Goal: Task Accomplishment & Management: Use online tool/utility

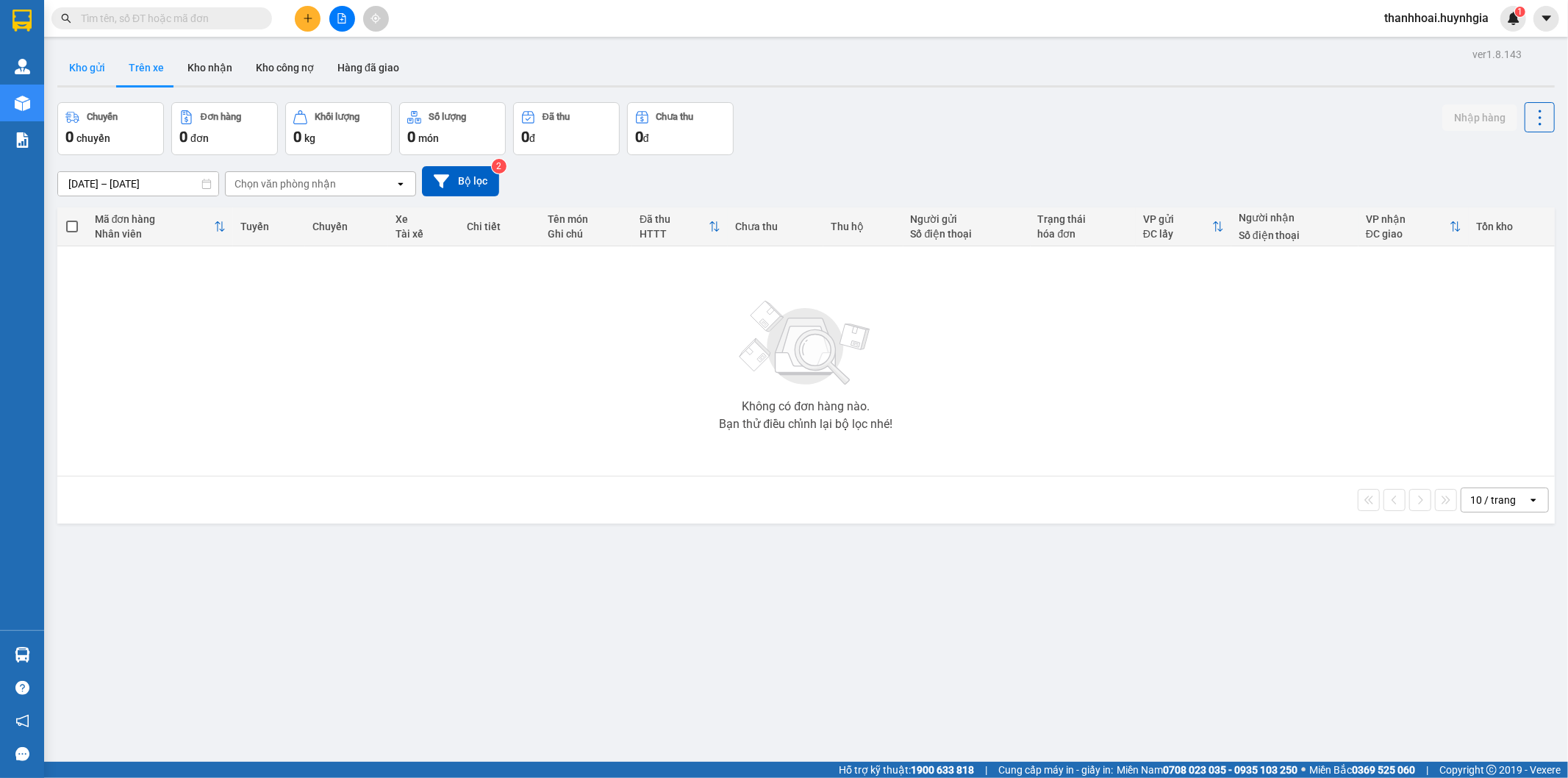
click at [82, 63] on button "Kho gửi" at bounding box center [87, 67] width 60 height 35
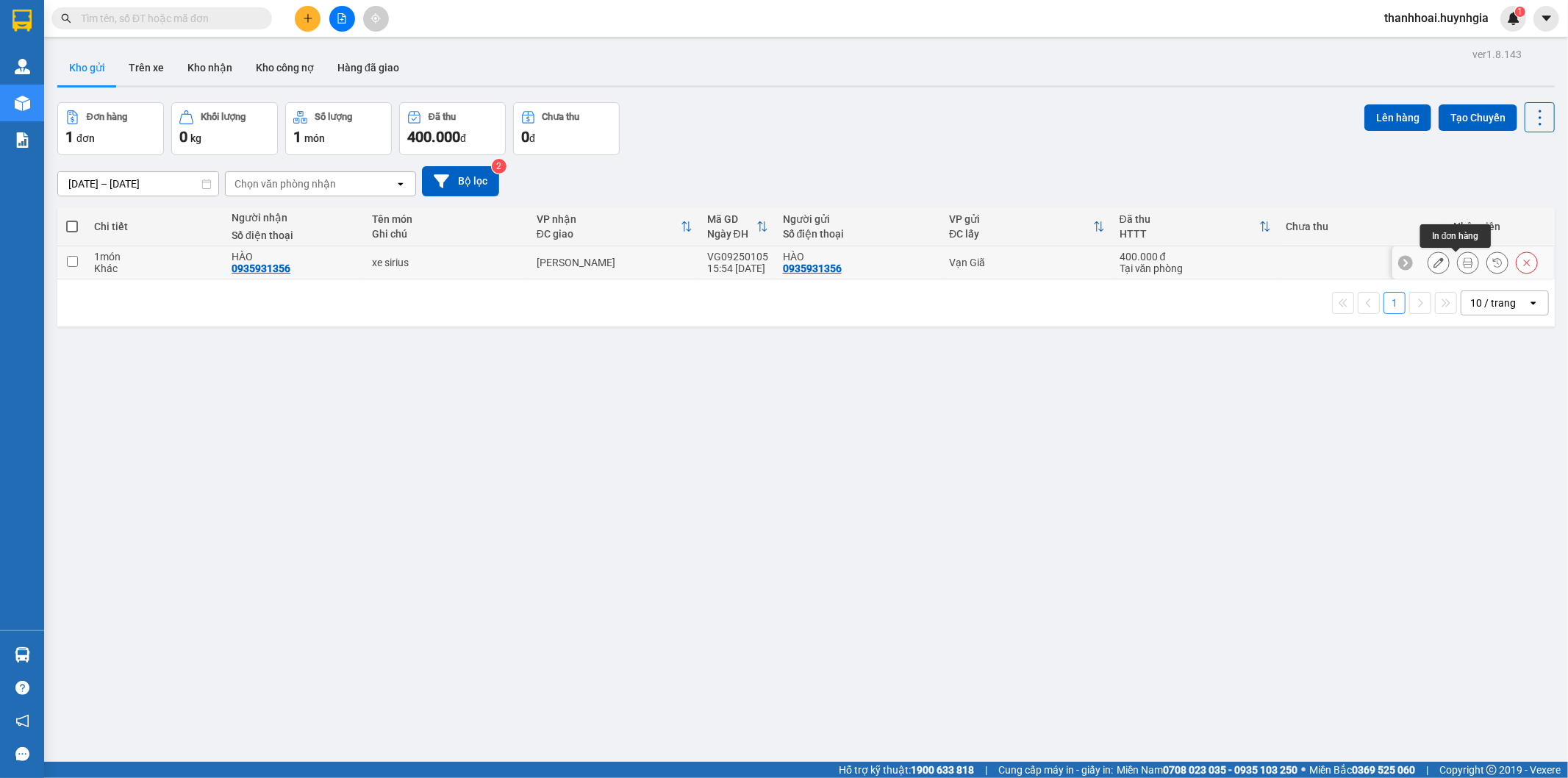
click at [1463, 266] on icon at bounding box center [1468, 262] width 10 height 10
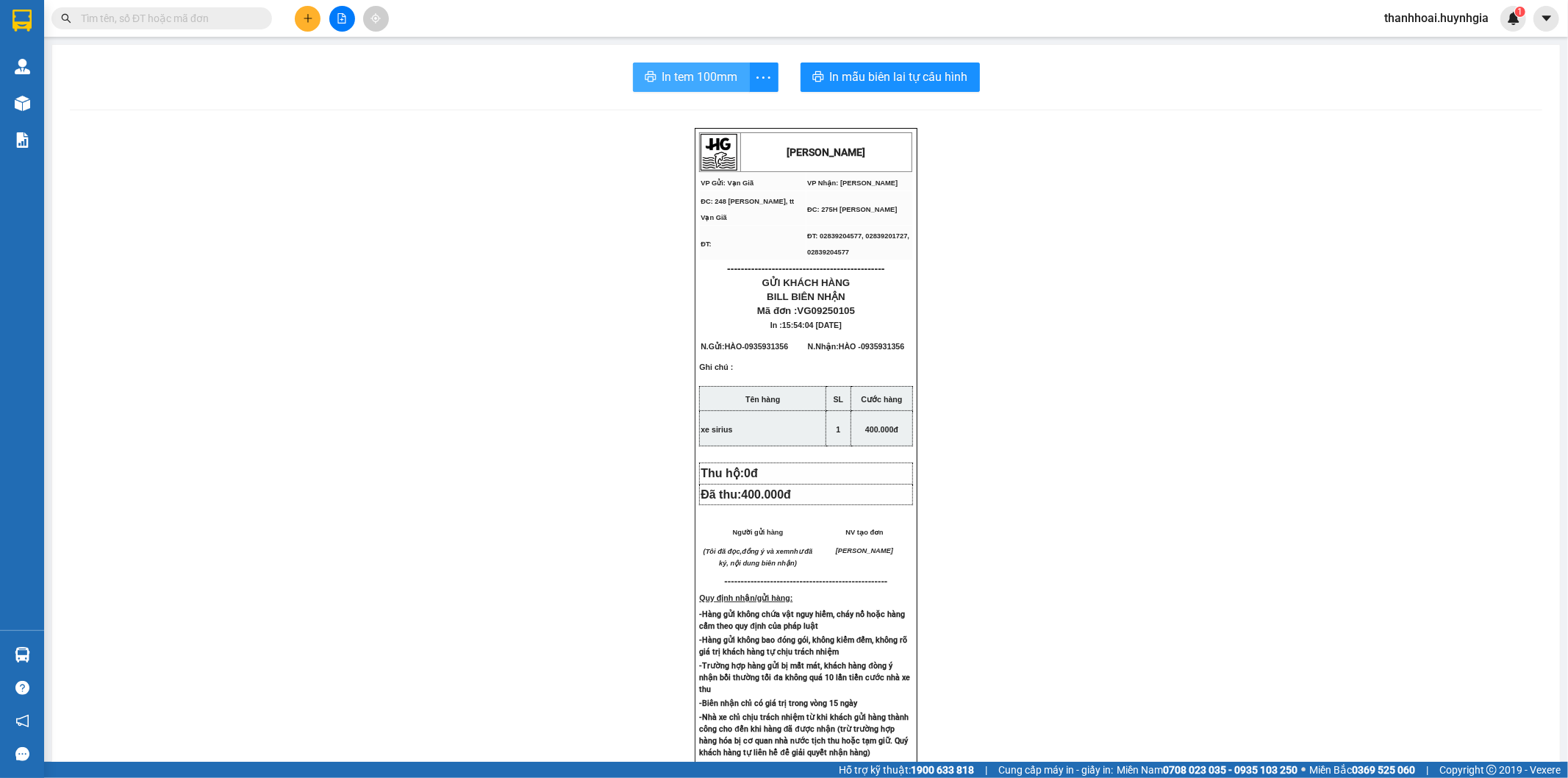
click at [706, 83] on span "In tem 100mm" at bounding box center [701, 77] width 76 height 18
click at [678, 74] on span "In tem 100mm" at bounding box center [701, 77] width 76 height 18
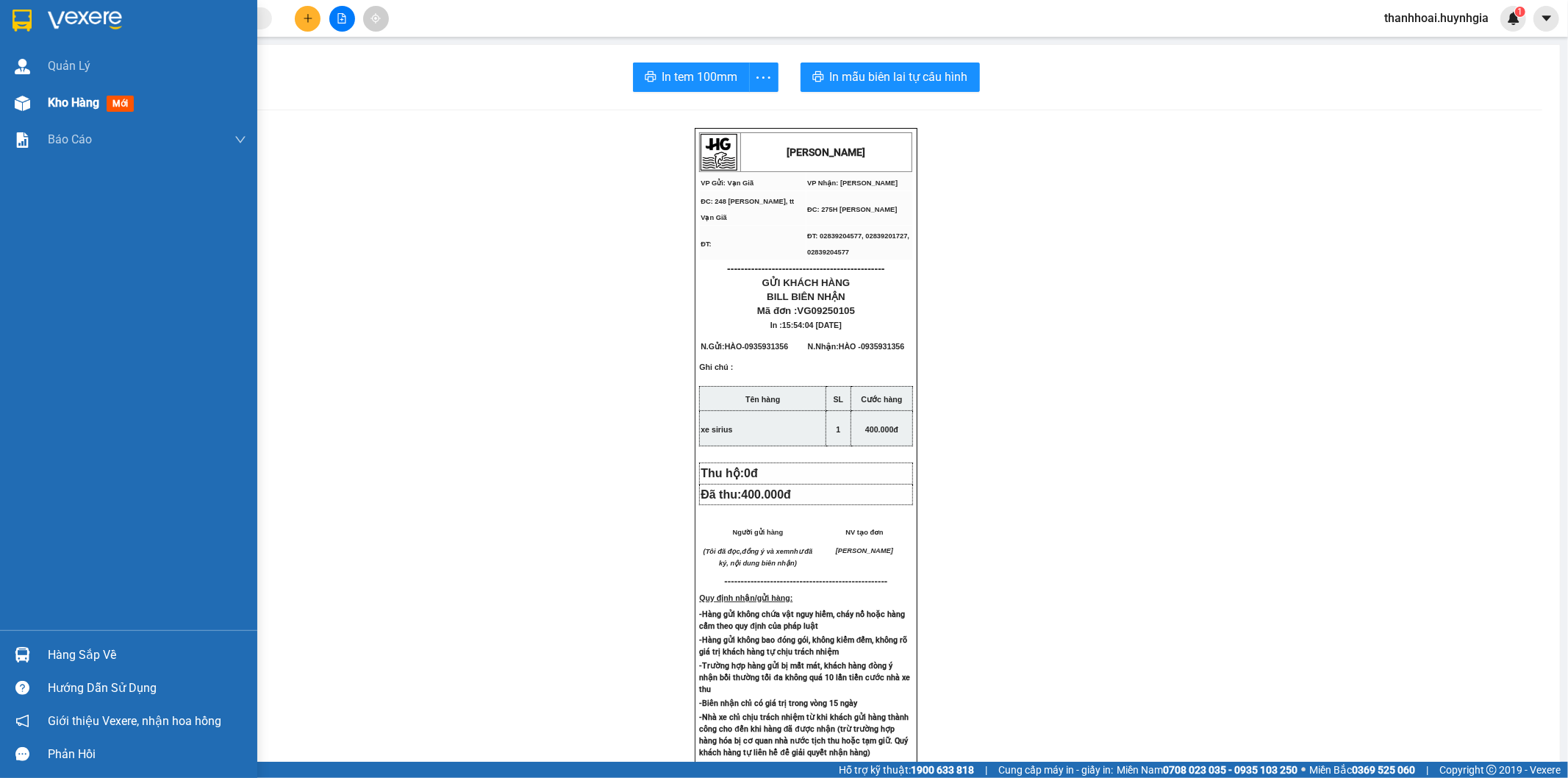
click at [42, 113] on div "Kho hàng mới" at bounding box center [128, 103] width 257 height 37
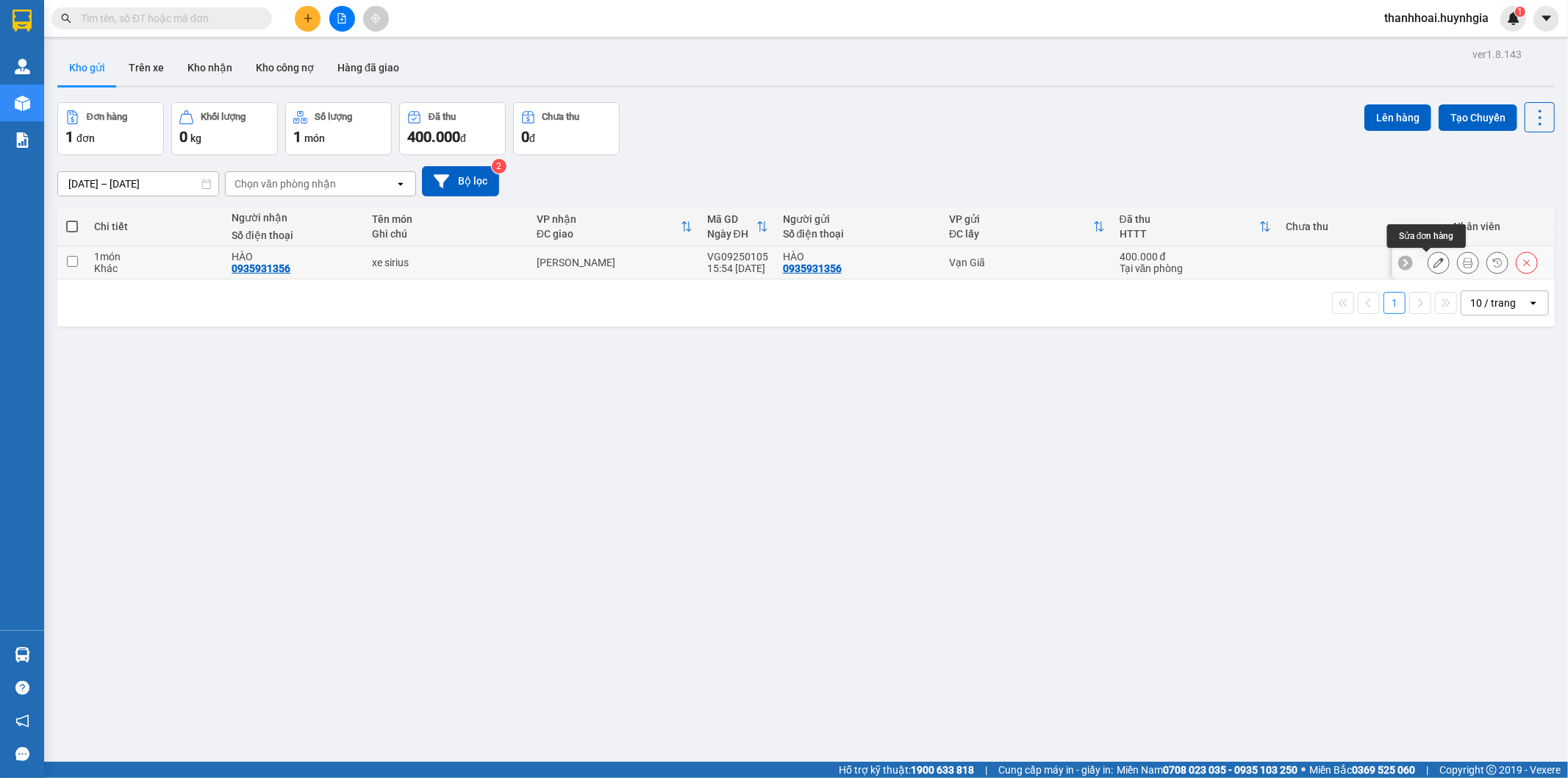
click at [1433, 266] on icon at bounding box center [1438, 262] width 10 height 10
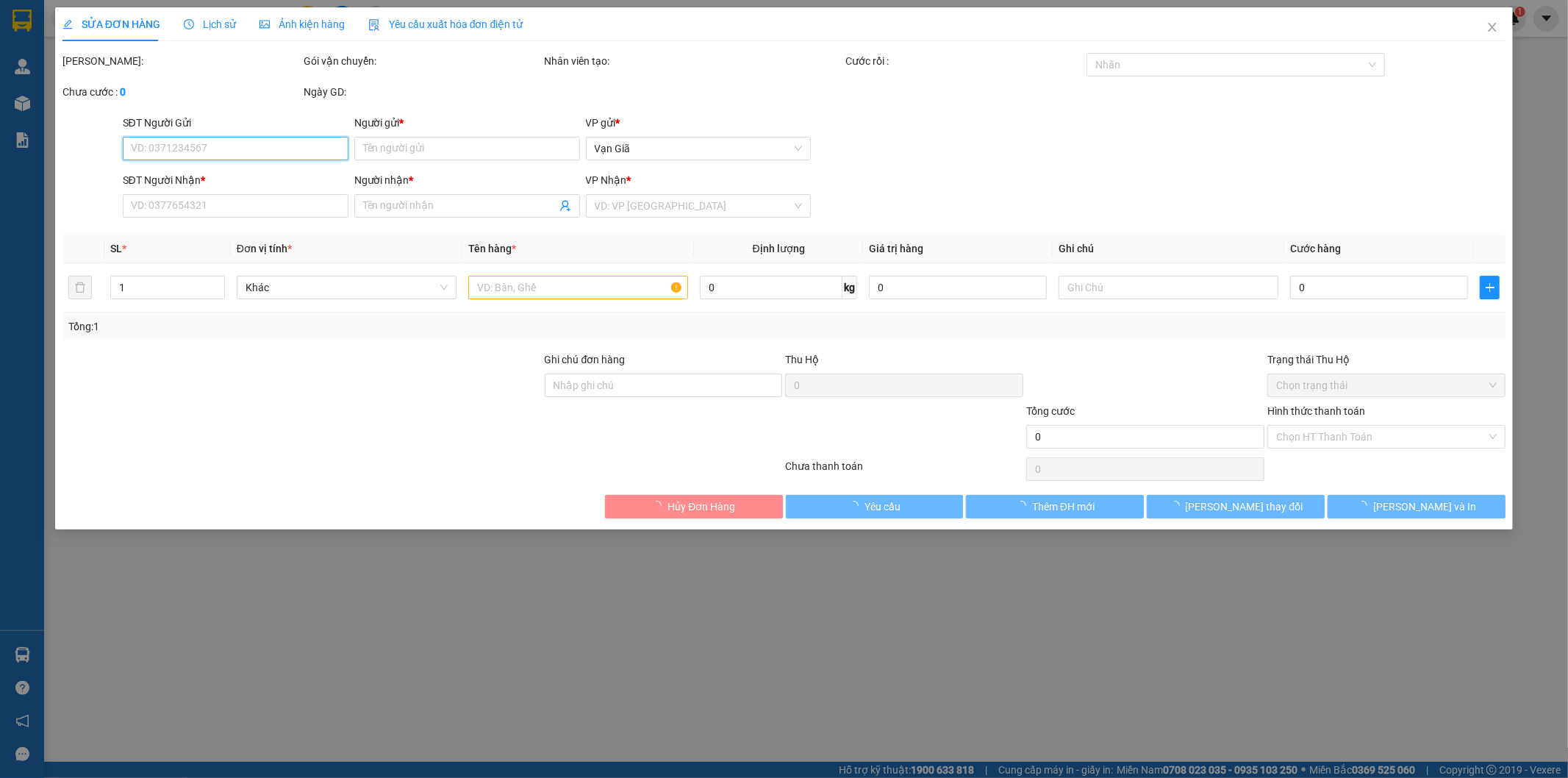
type input "0935931356"
type input "HÀO"
type input "0935931356"
type input "HÀO"
type input "400.000"
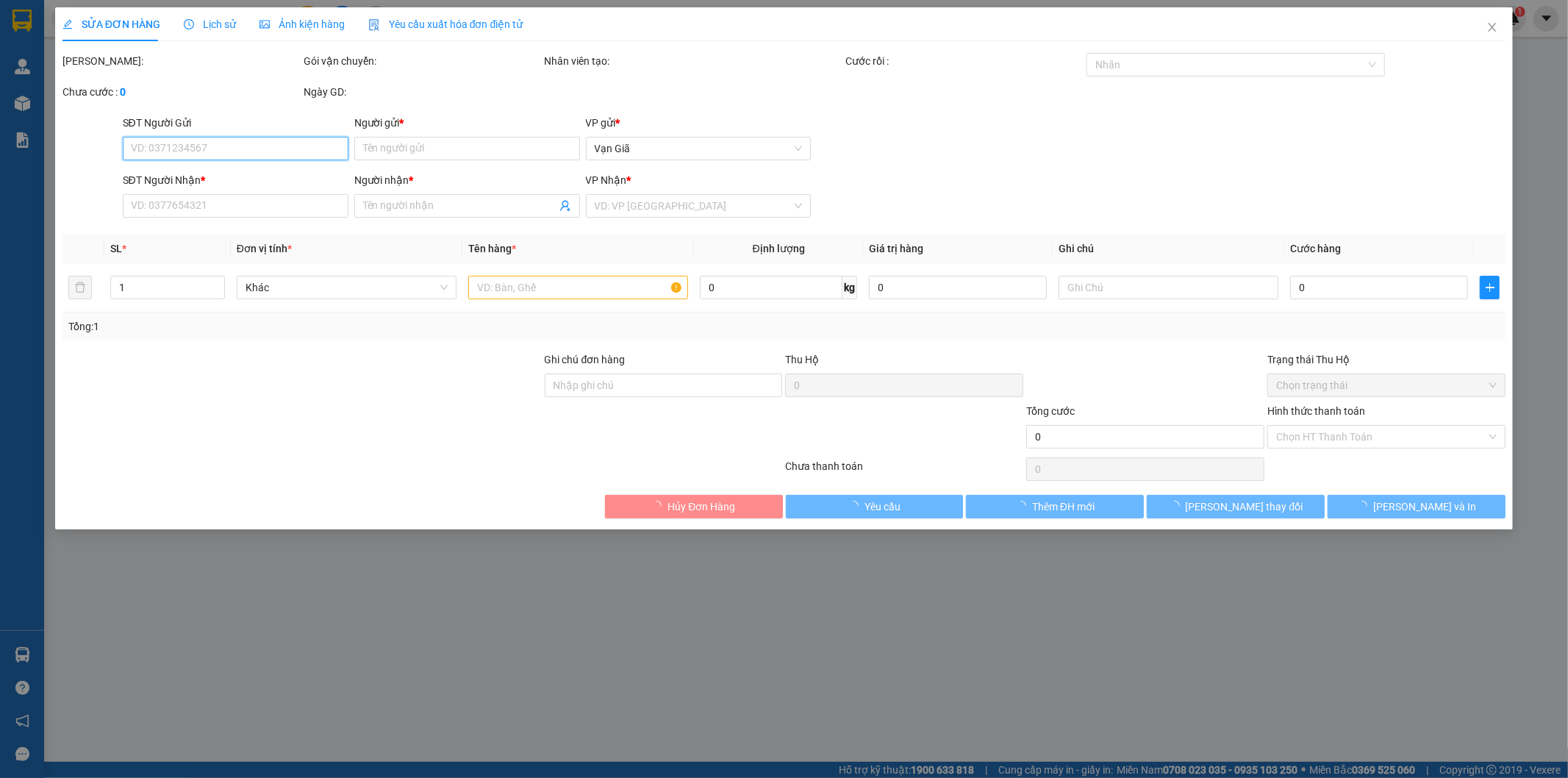
type input "0"
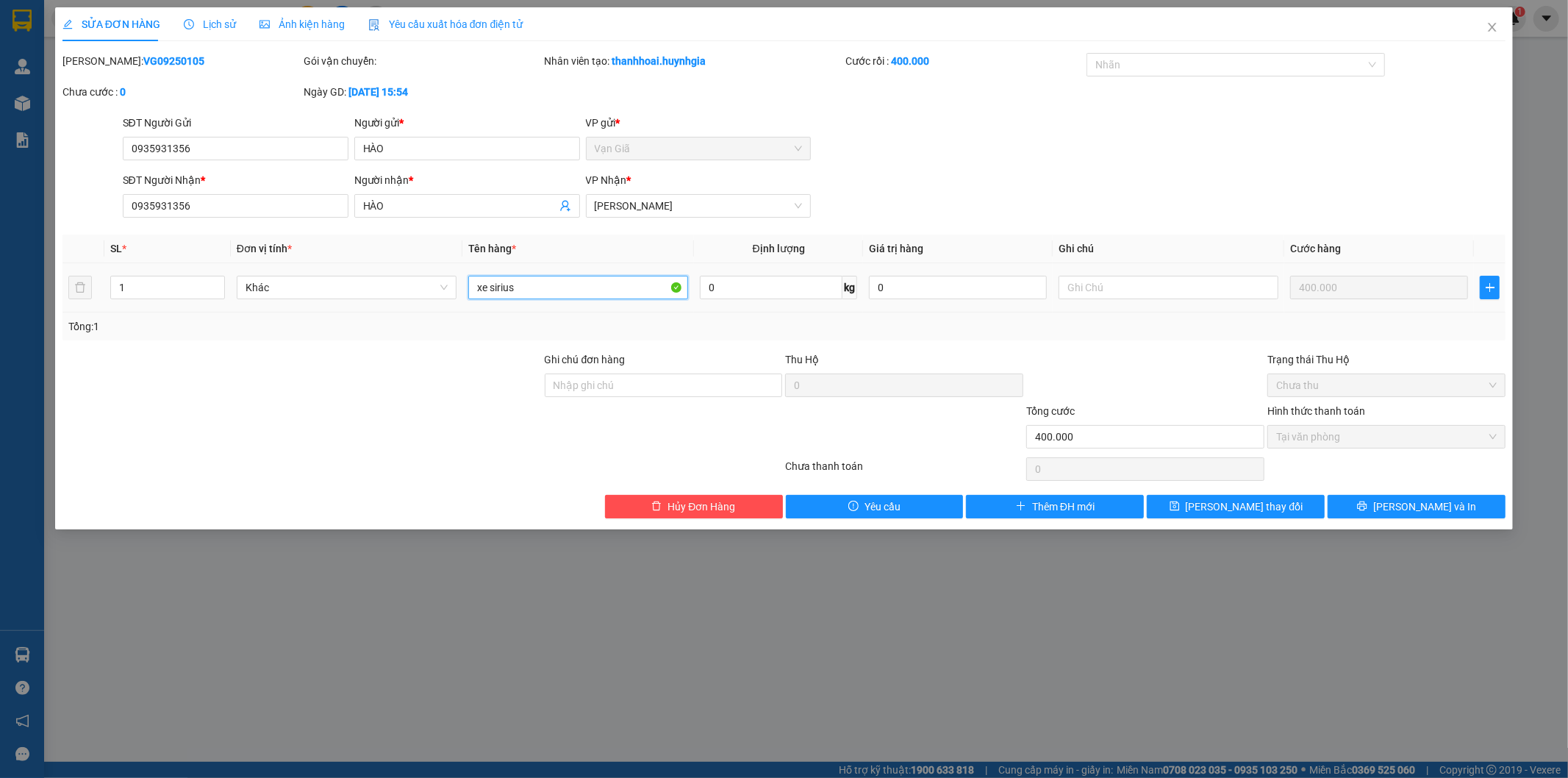
click at [579, 285] on input "xe sirius" at bounding box center [579, 288] width 220 height 24
click at [1130, 293] on input "text" at bounding box center [1168, 288] width 220 height 24
type input "[PERSON_NAME]"
click at [1260, 509] on span "[PERSON_NAME] thay đổi" at bounding box center [1244, 507] width 118 height 16
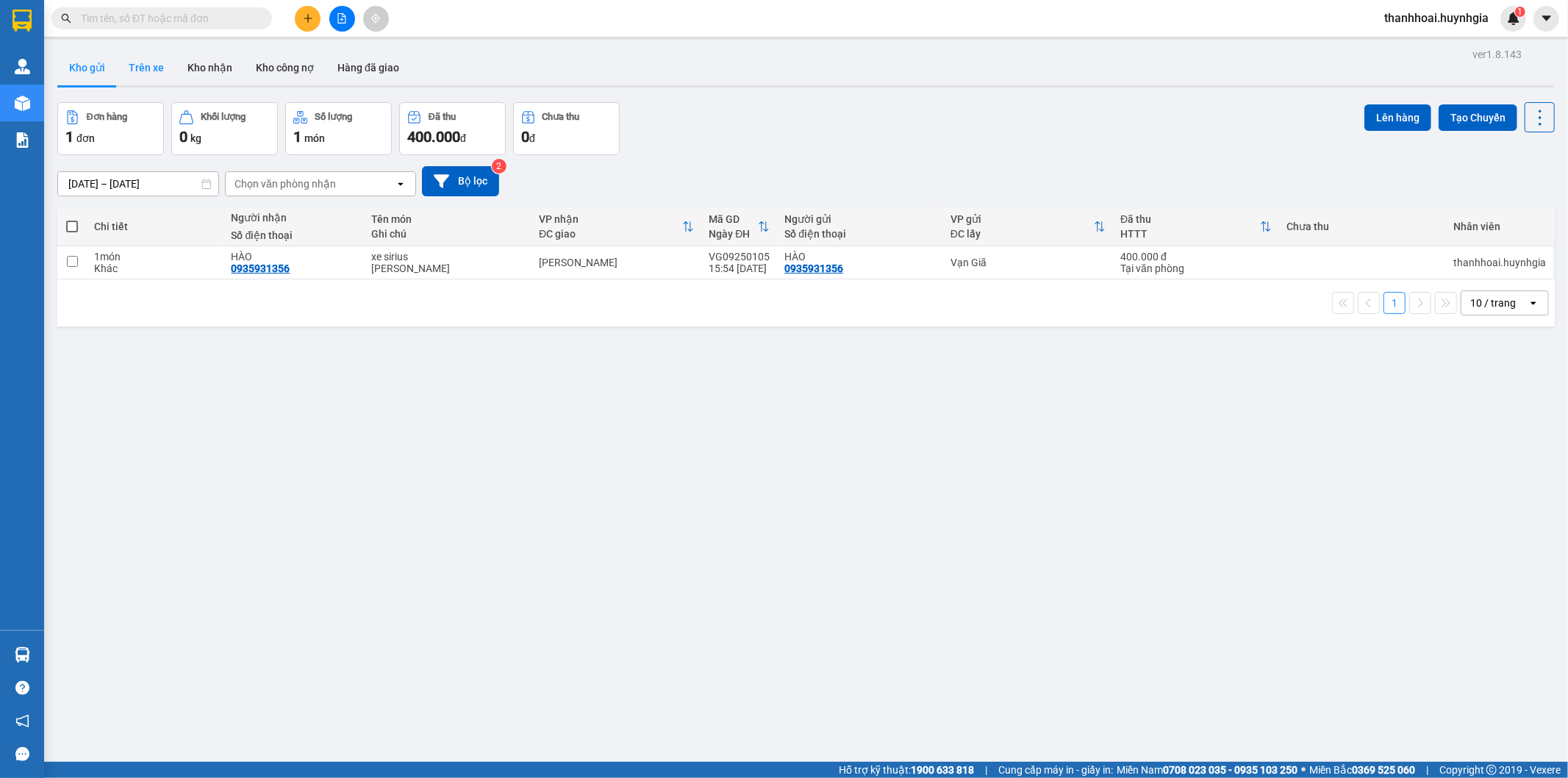
click at [160, 69] on button "Trên xe" at bounding box center [146, 67] width 59 height 35
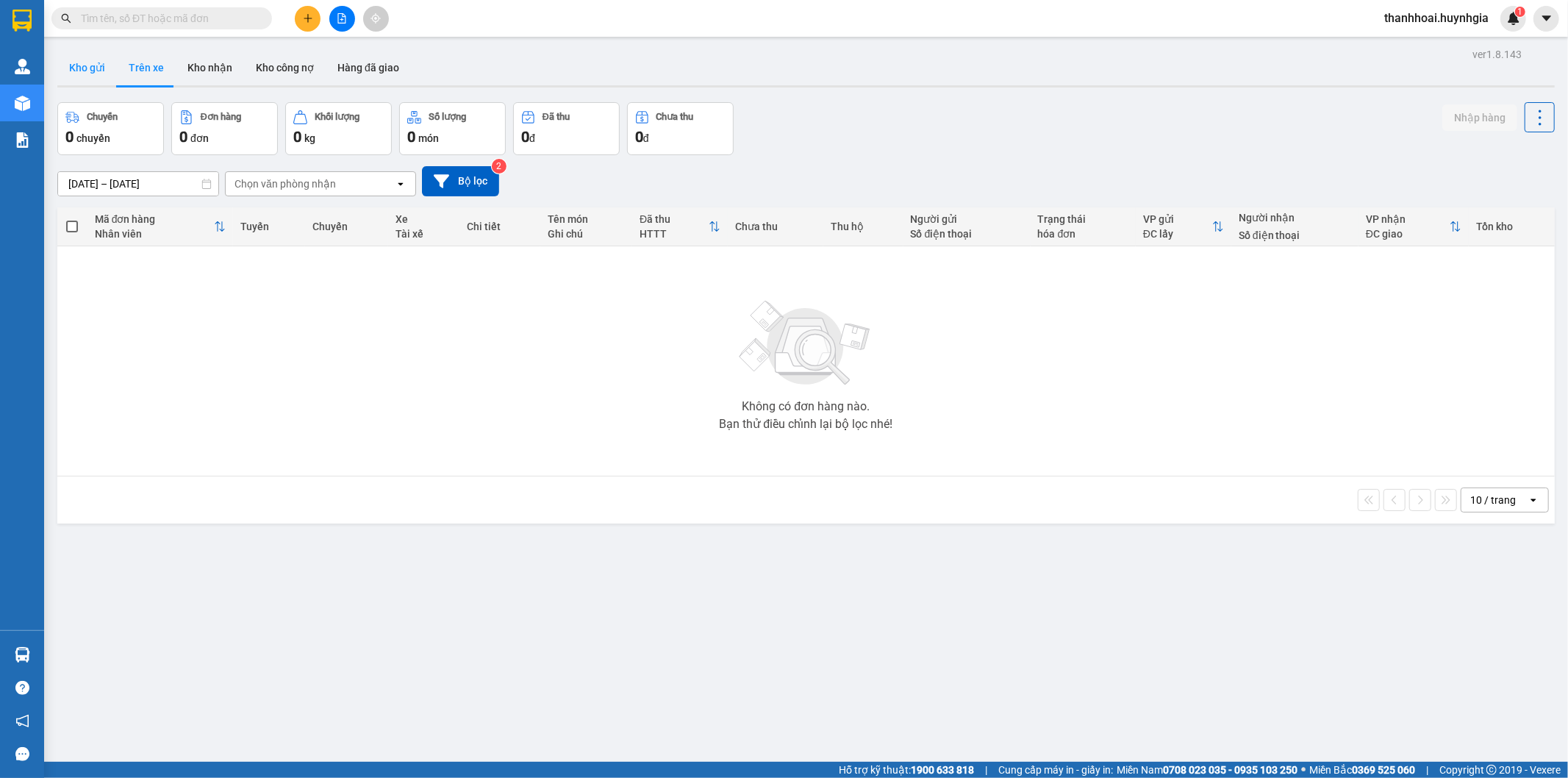
click at [108, 59] on button "Kho gửi" at bounding box center [87, 67] width 60 height 35
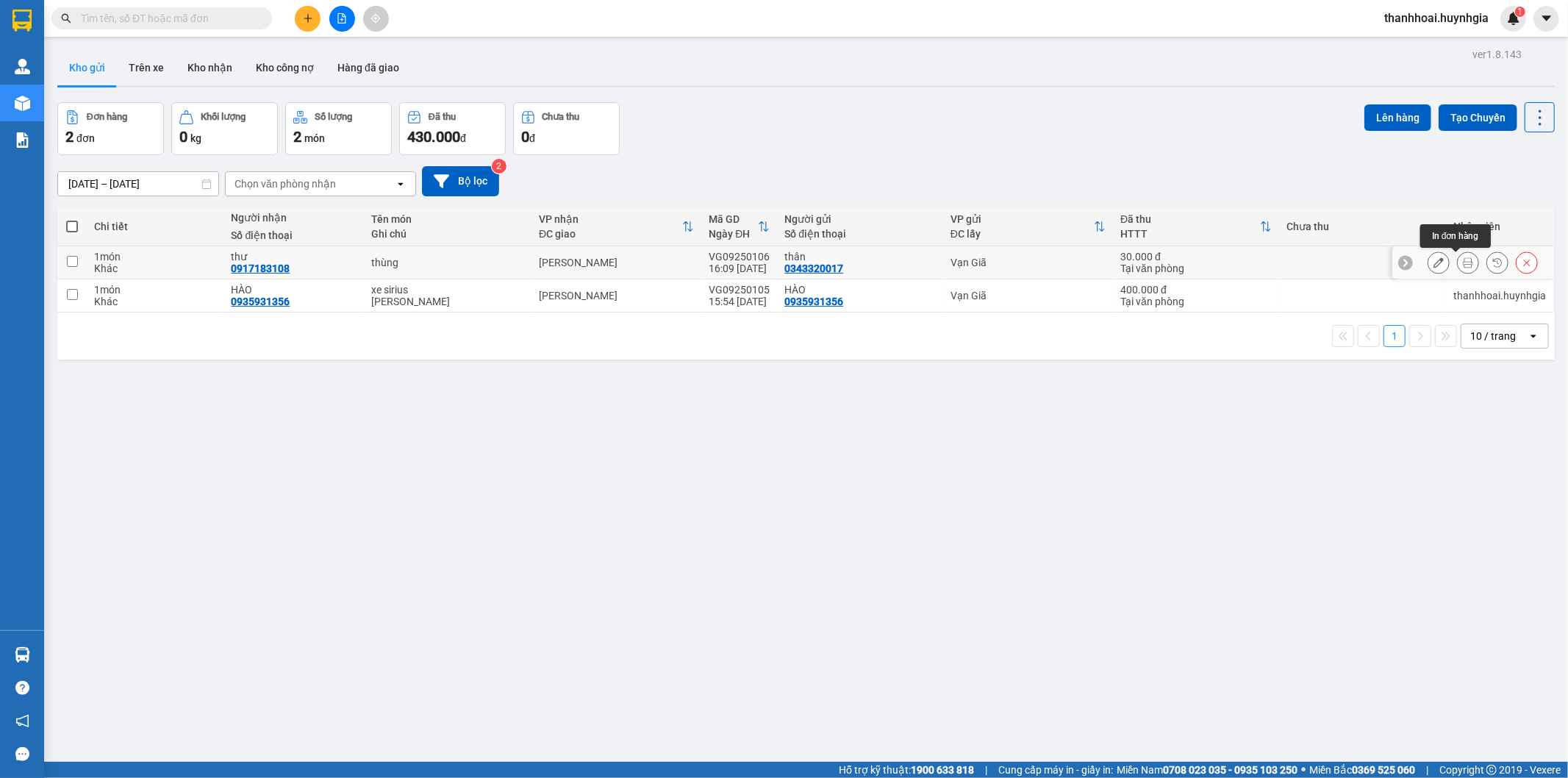
click at [1463, 260] on icon at bounding box center [1468, 262] width 10 height 10
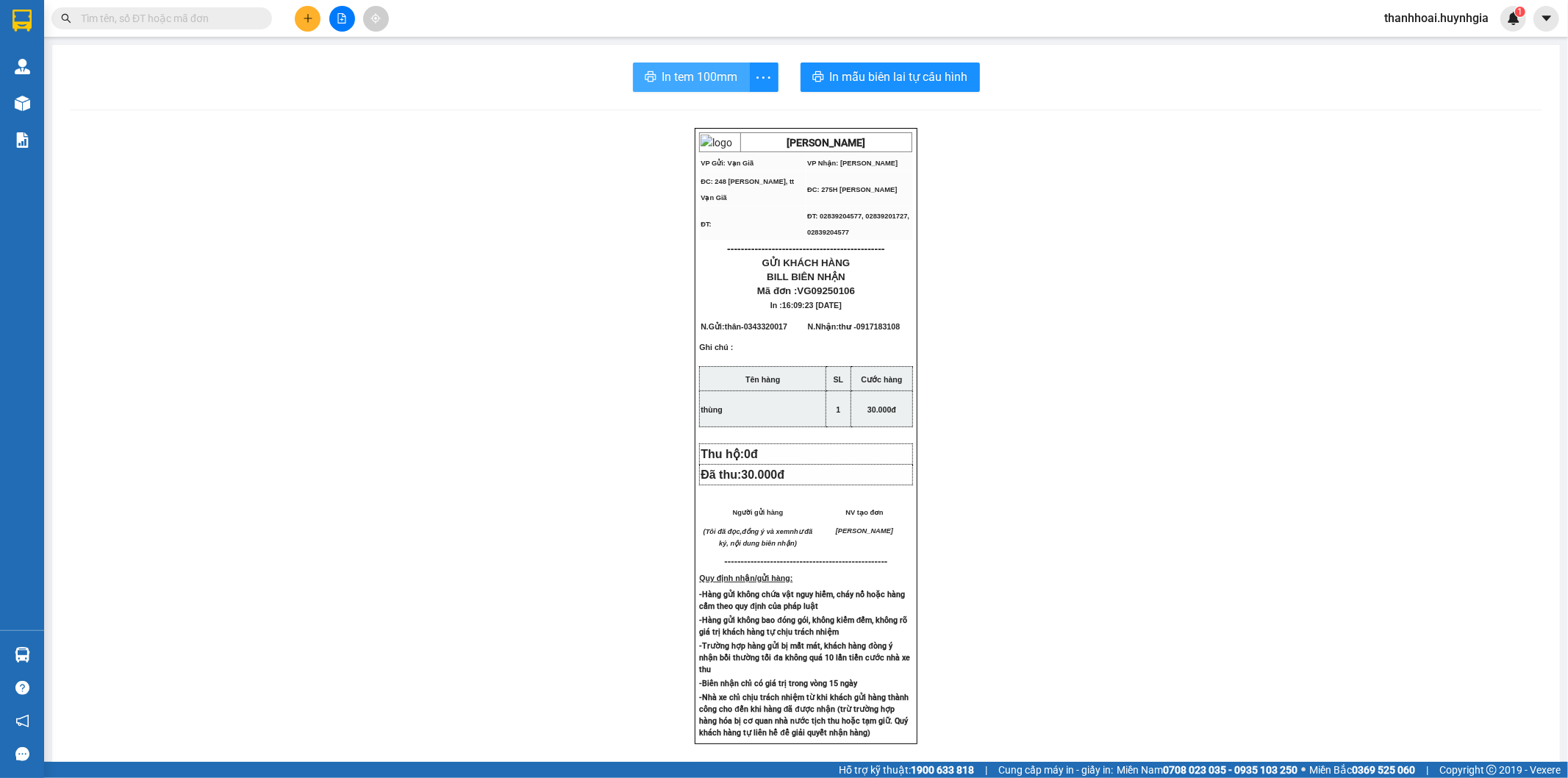
click at [663, 75] on span "In tem 100mm" at bounding box center [701, 77] width 76 height 18
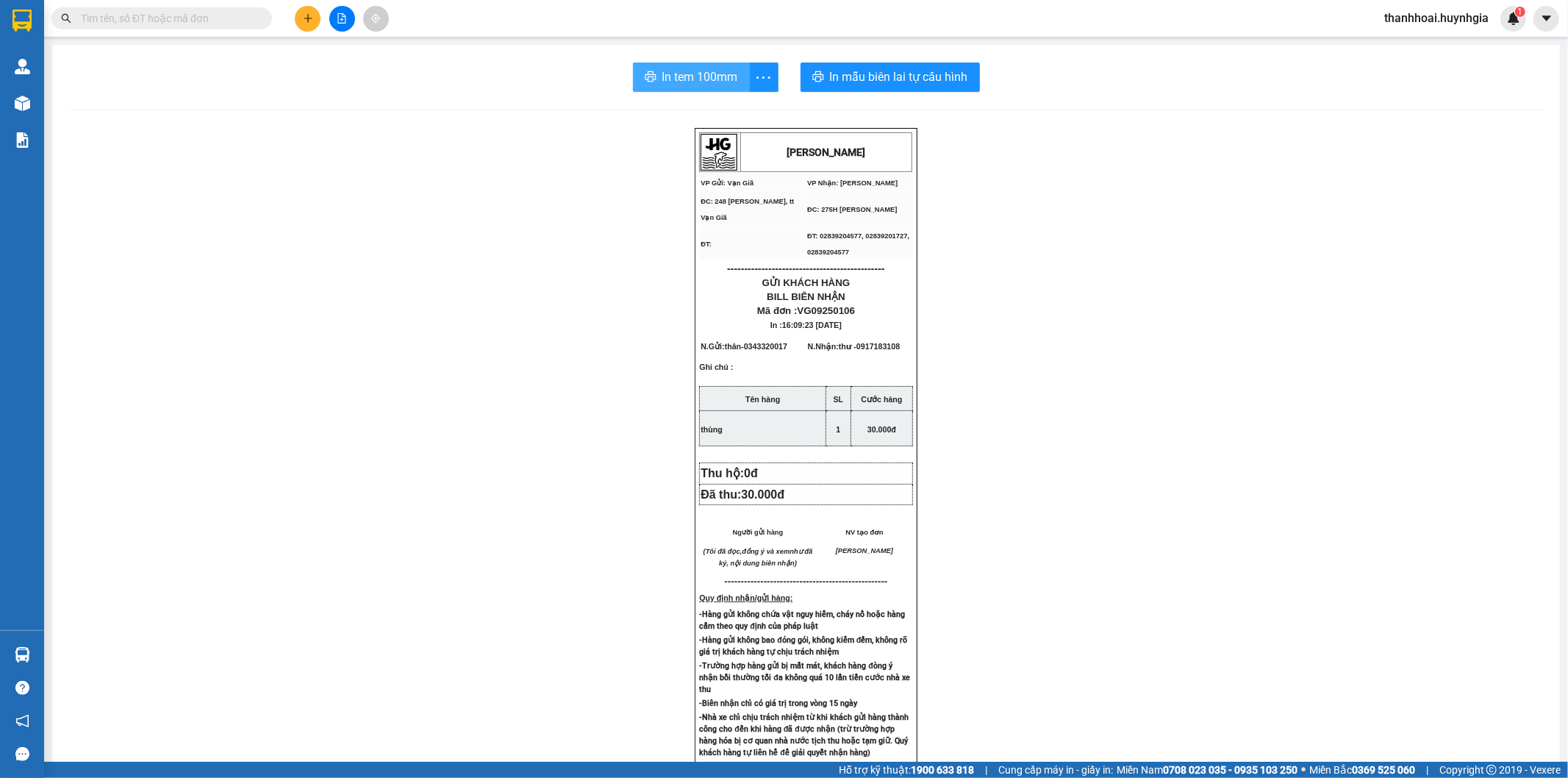
click at [680, 72] on span "In tem 100mm" at bounding box center [701, 77] width 76 height 18
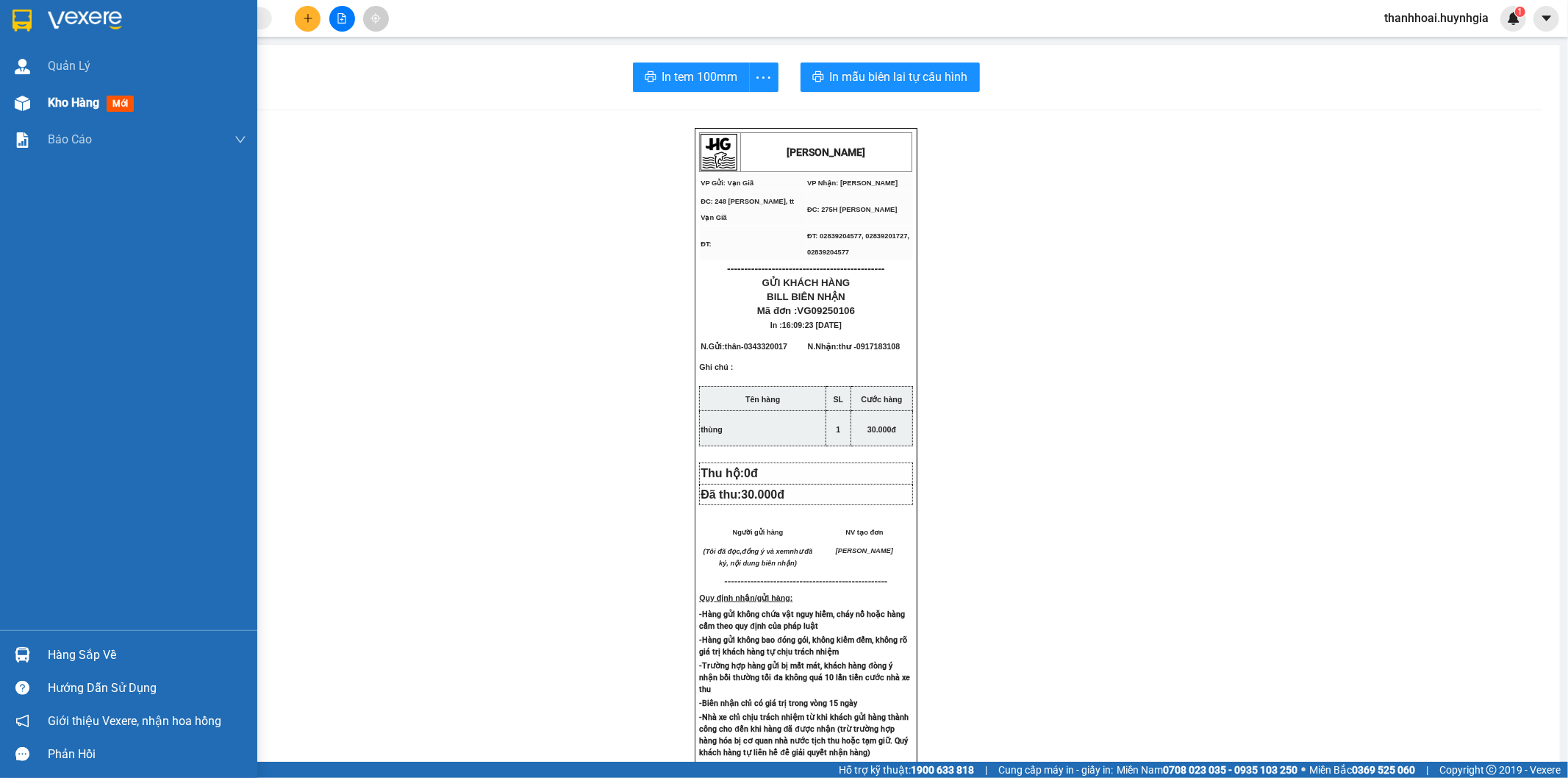
click at [23, 107] on img at bounding box center [22, 103] width 15 height 15
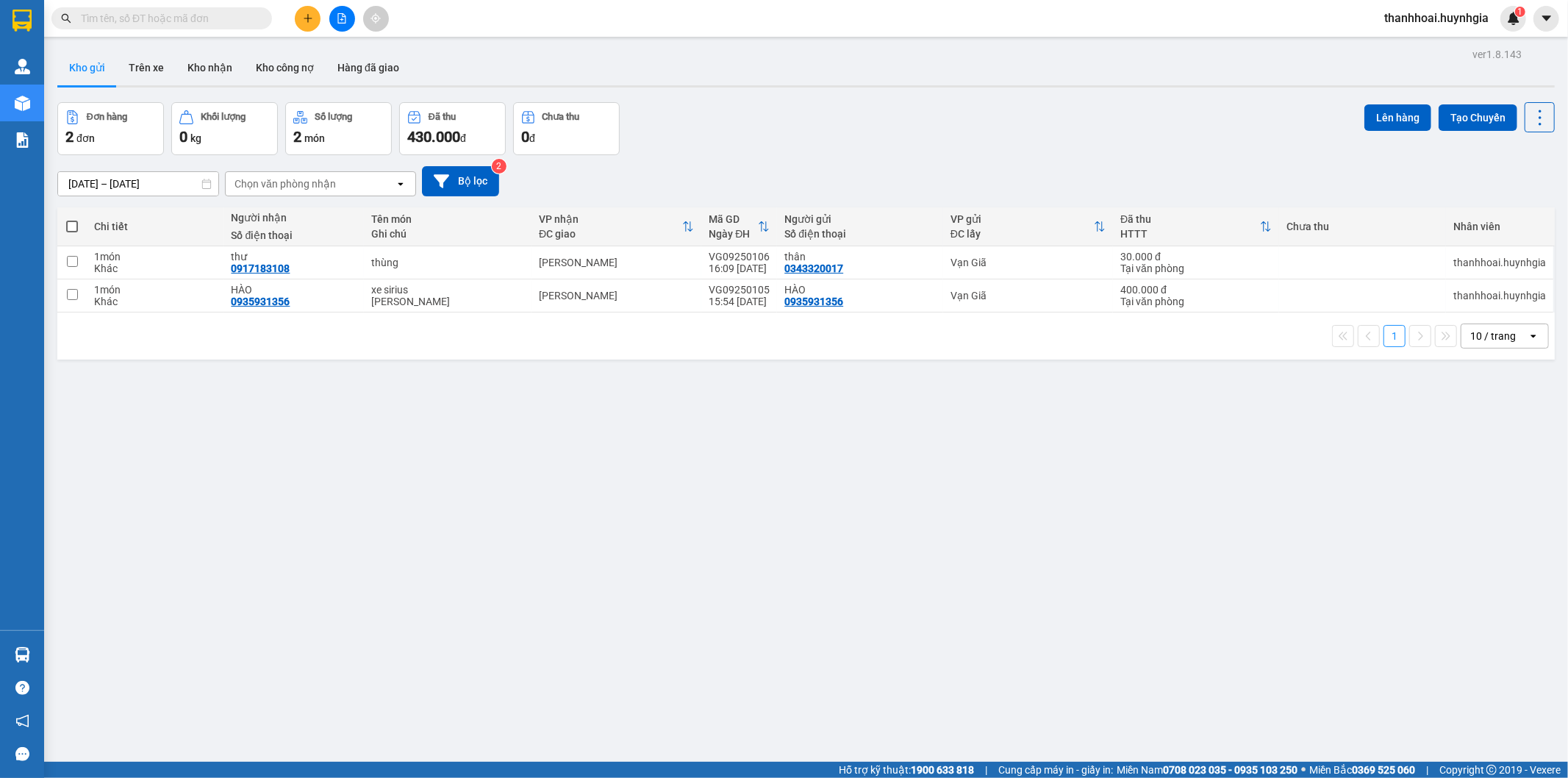
drag, startPoint x: 156, startPoint y: 60, endPoint x: 85, endPoint y: 64, distance: 71.1
click at [155, 60] on button "Trên xe" at bounding box center [146, 67] width 59 height 35
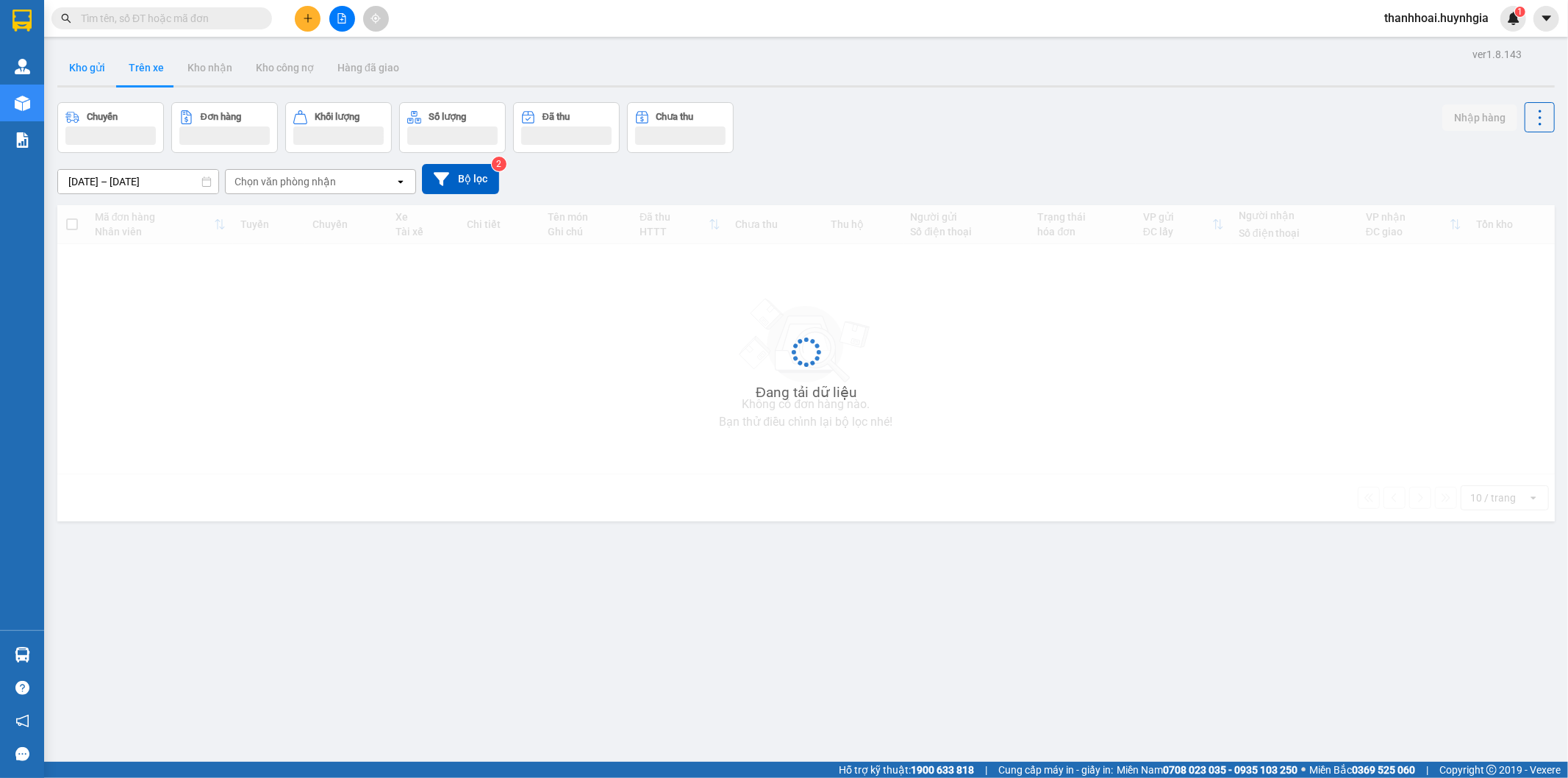
click at [85, 70] on button "Kho gửi" at bounding box center [87, 67] width 60 height 35
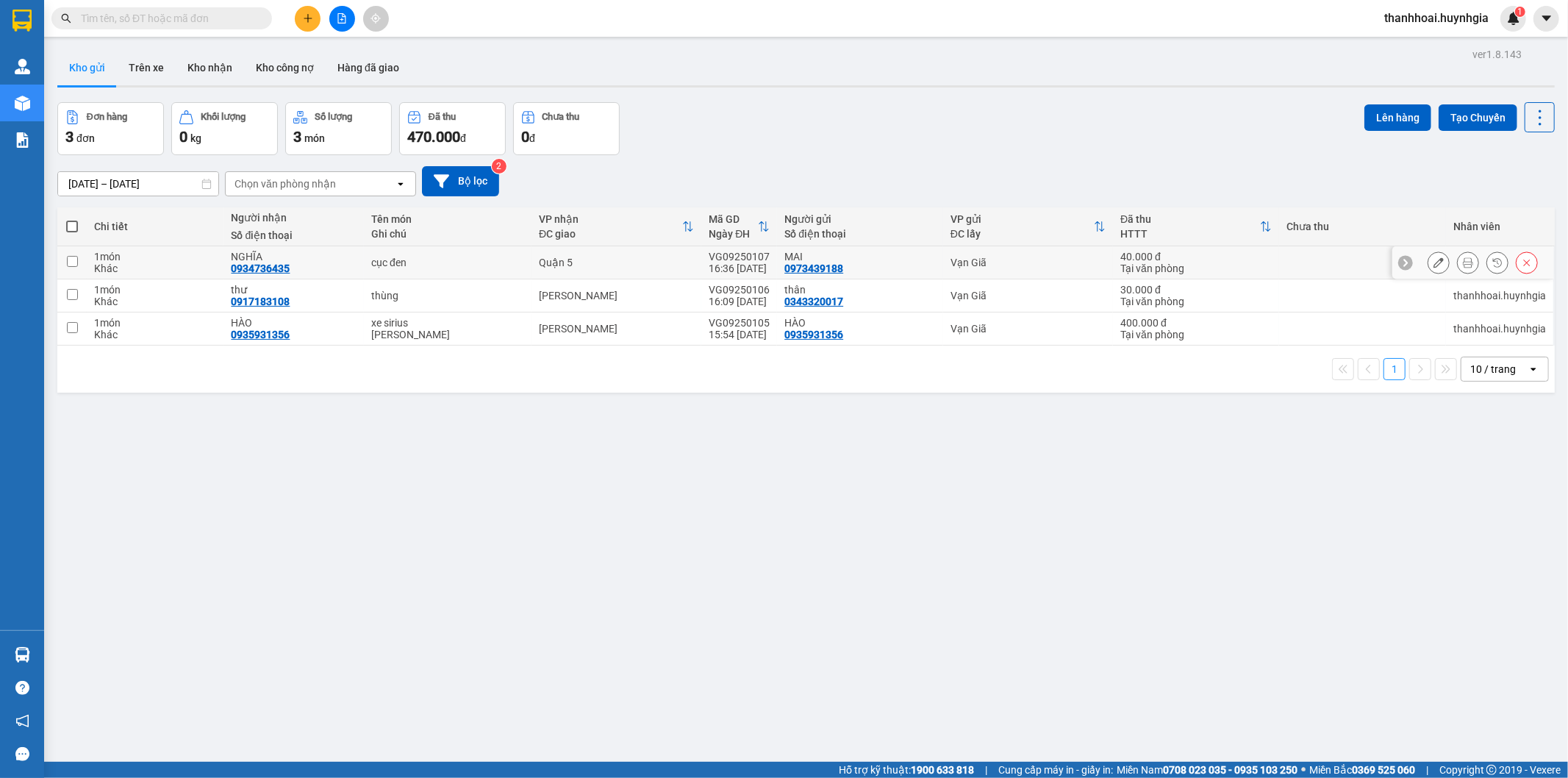
click at [1463, 266] on icon at bounding box center [1468, 262] width 10 height 10
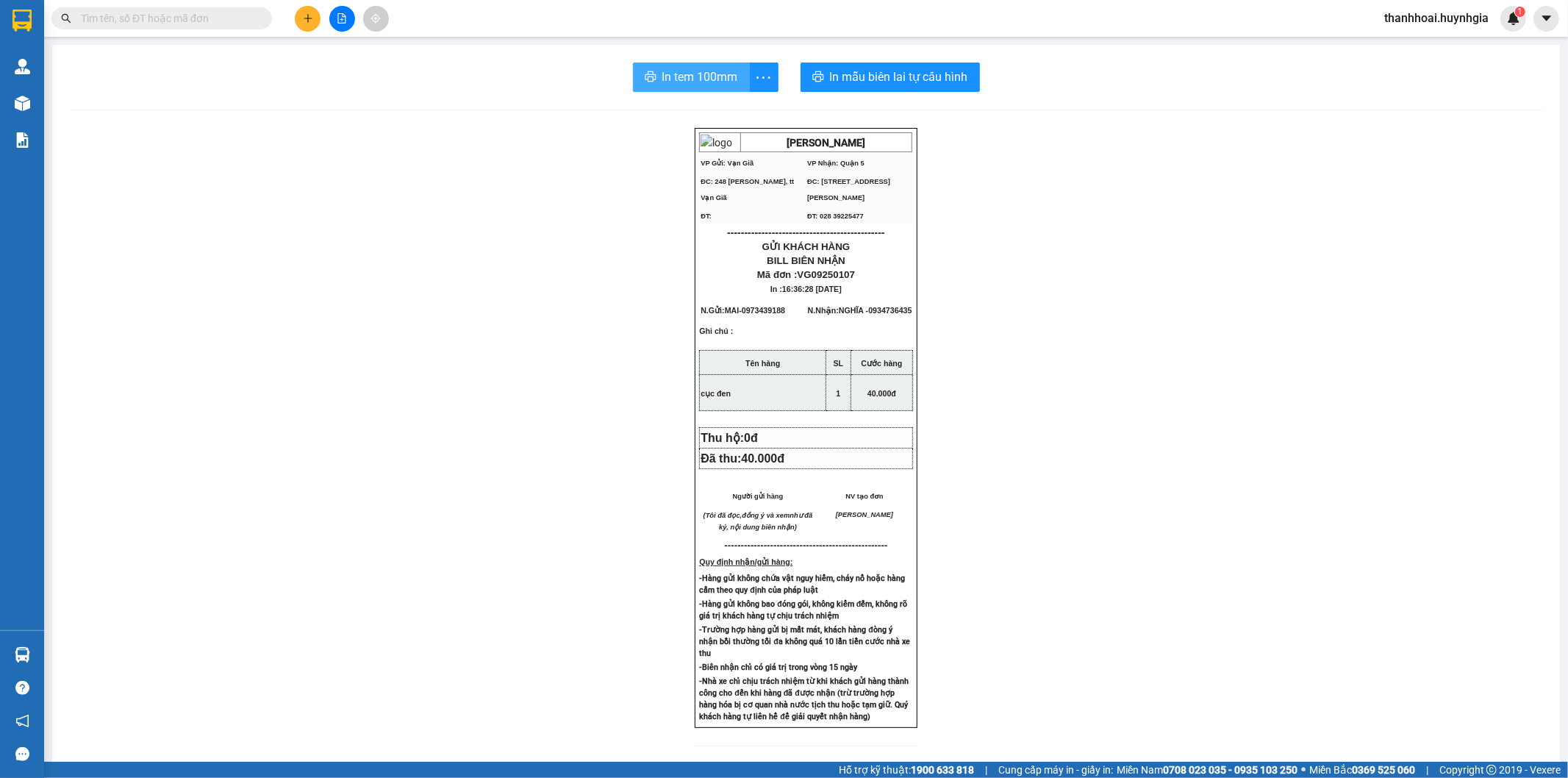
click at [646, 70] on button "In tem 100mm" at bounding box center [691, 77] width 117 height 29
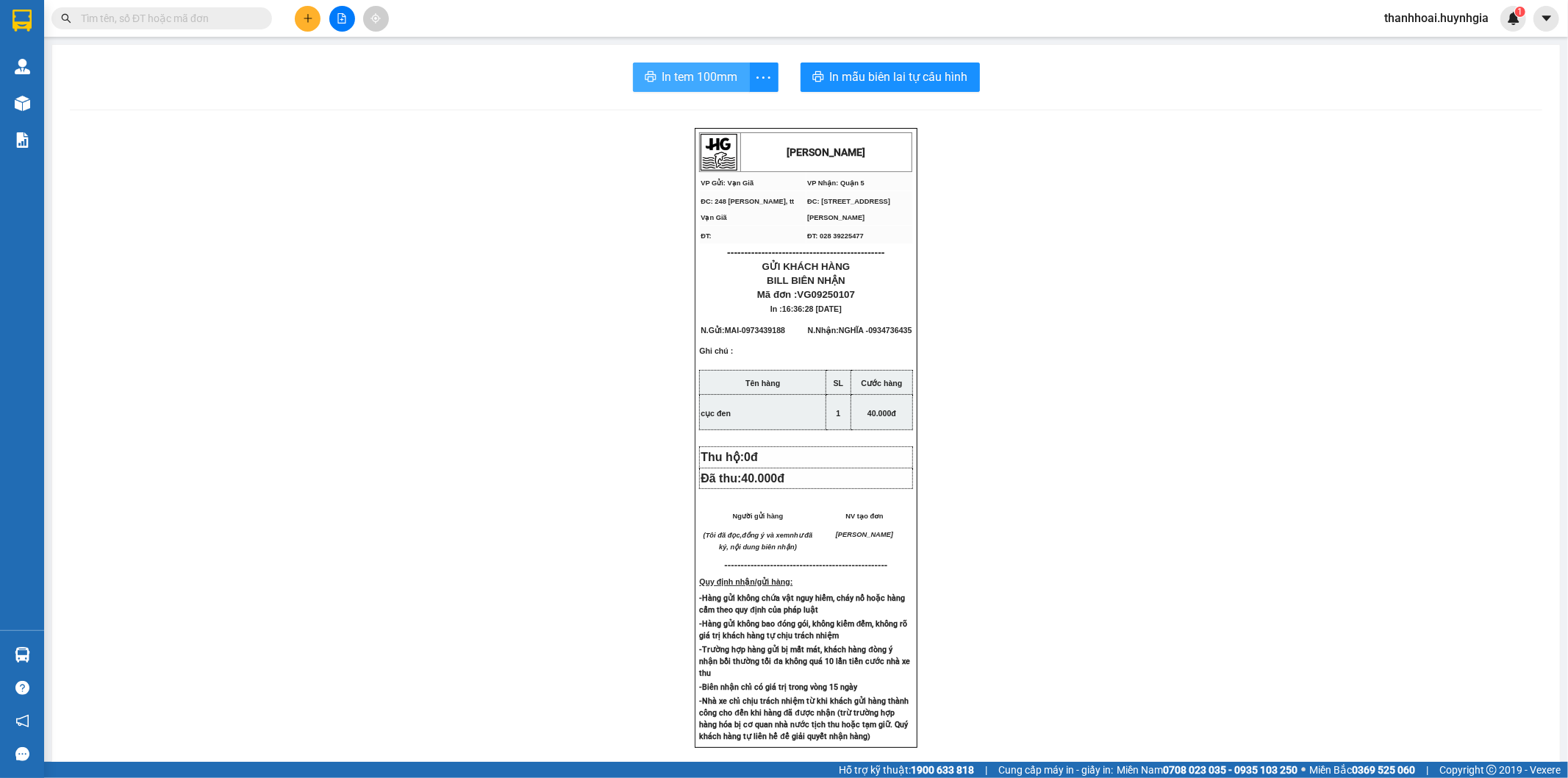
click at [701, 75] on span "In tem 100mm" at bounding box center [701, 77] width 76 height 18
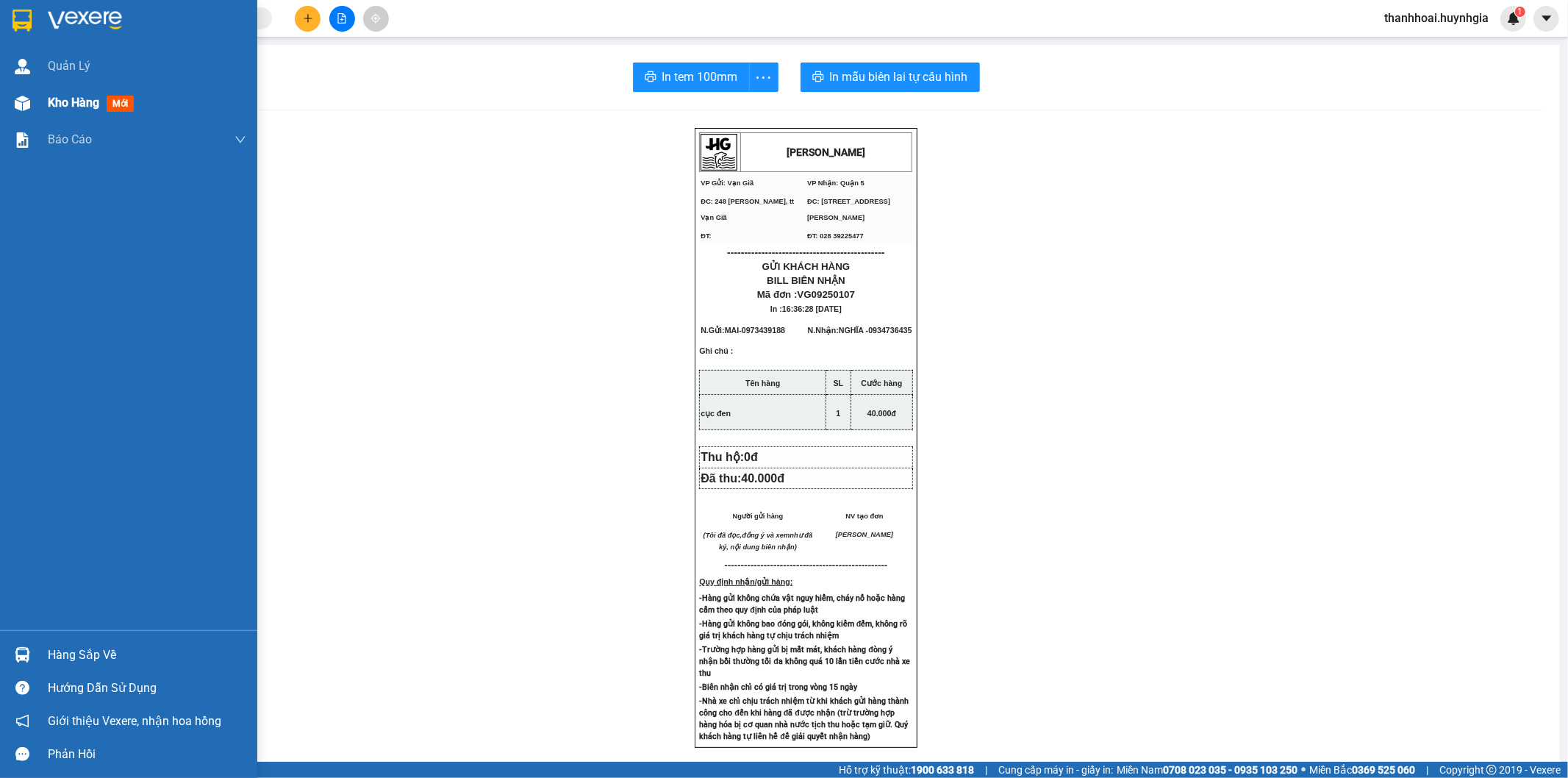
drag, startPoint x: 9, startPoint y: 115, endPoint x: 34, endPoint y: 84, distance: 39.8
click at [9, 115] on div "Kho hàng mới" at bounding box center [128, 103] width 257 height 37
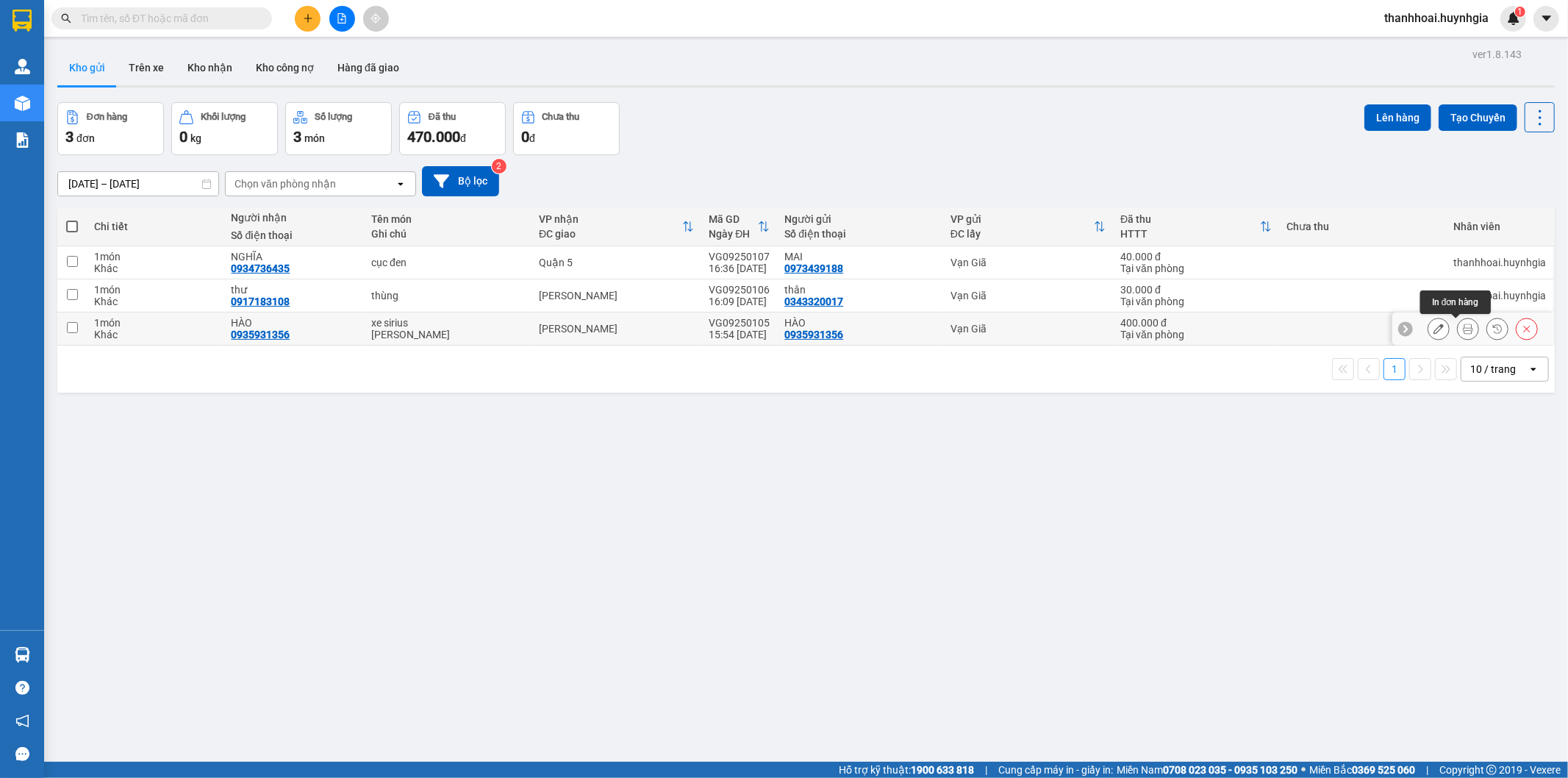
click at [1463, 329] on icon at bounding box center [1468, 329] width 10 height 10
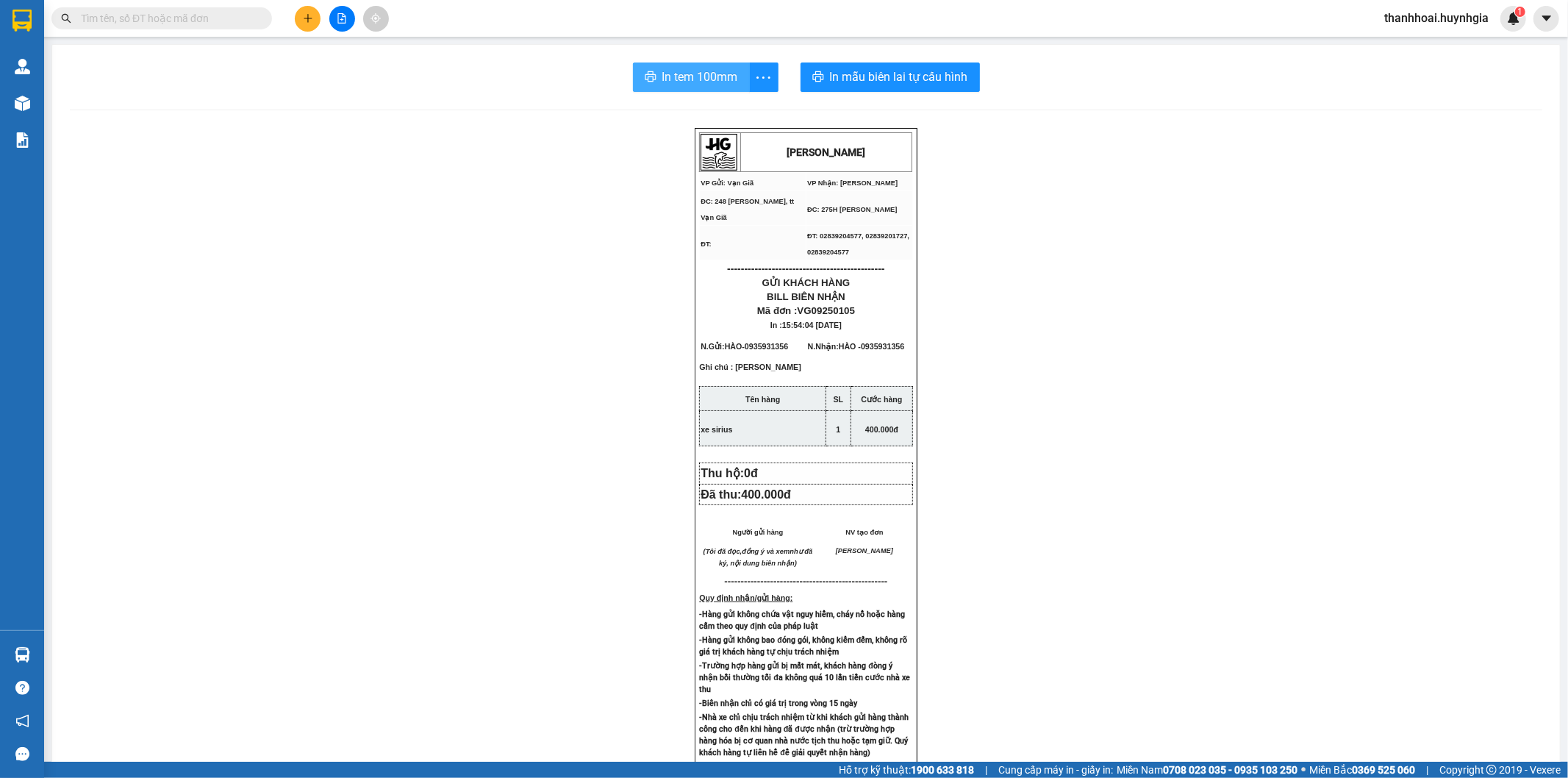
click at [663, 82] on span "In tem 100mm" at bounding box center [701, 77] width 76 height 18
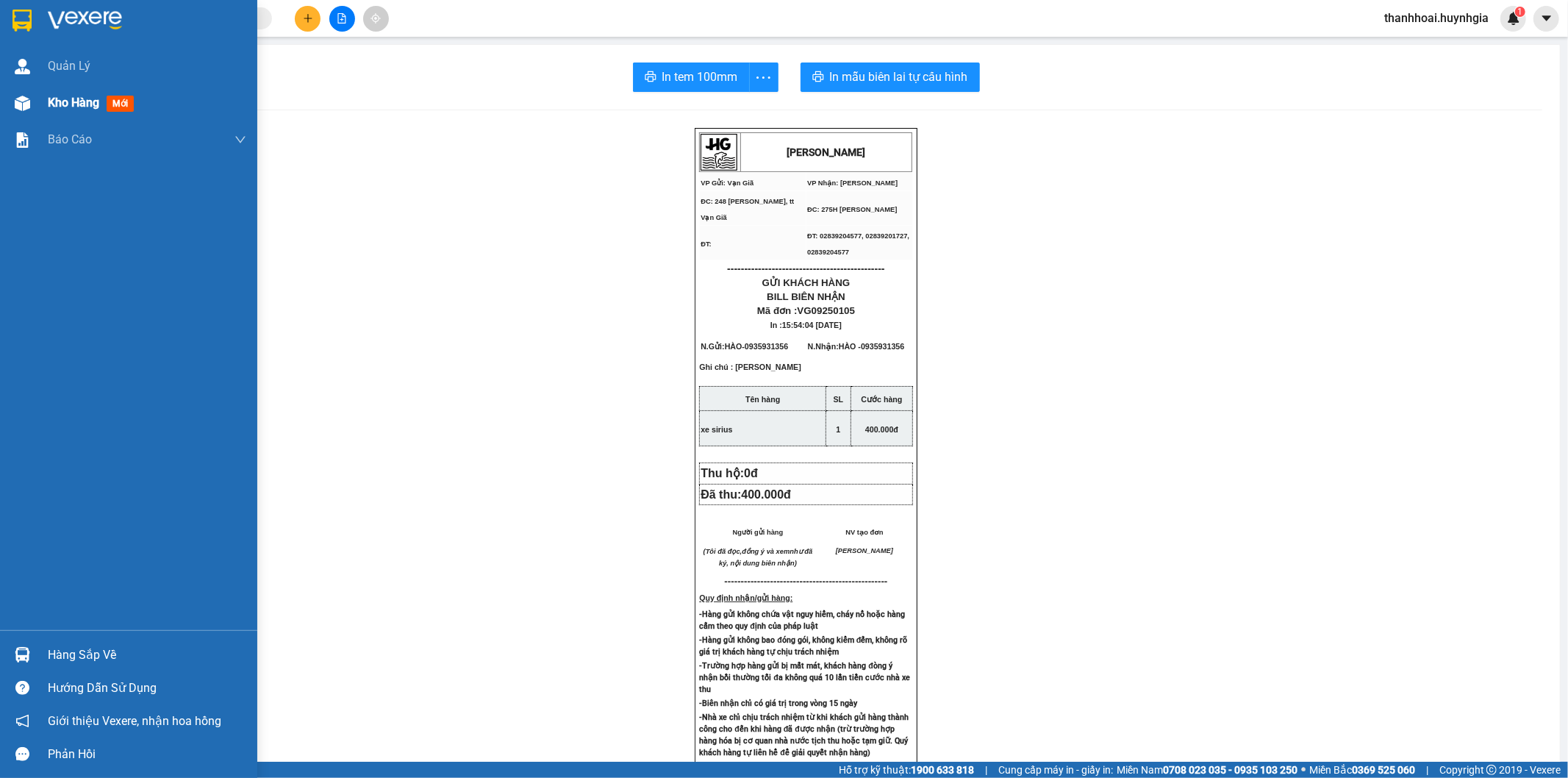
click at [26, 104] on img at bounding box center [22, 103] width 15 height 15
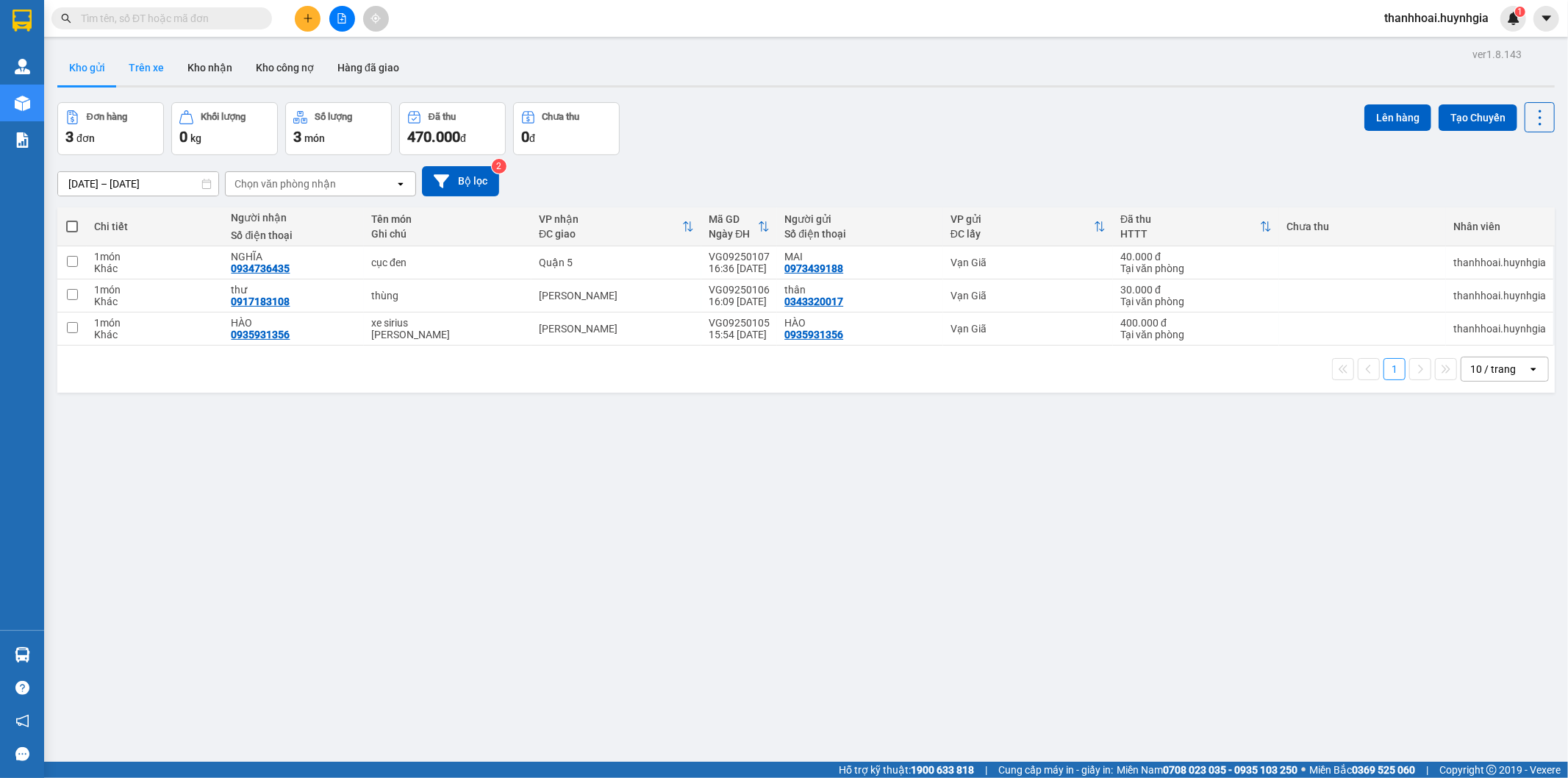
click at [147, 60] on button "Trên xe" at bounding box center [146, 67] width 59 height 35
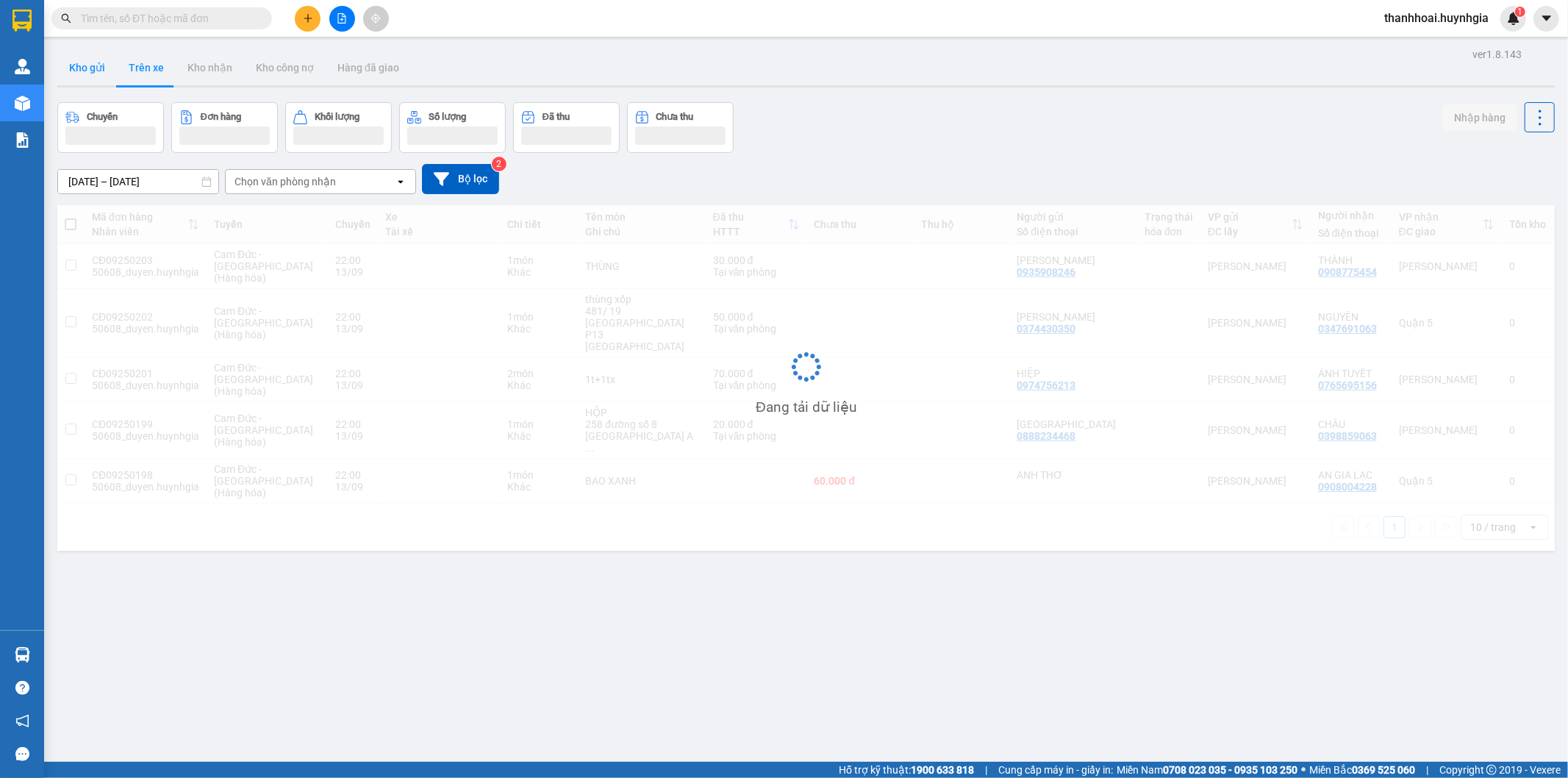
click at [94, 65] on button "Kho gửi" at bounding box center [87, 67] width 60 height 35
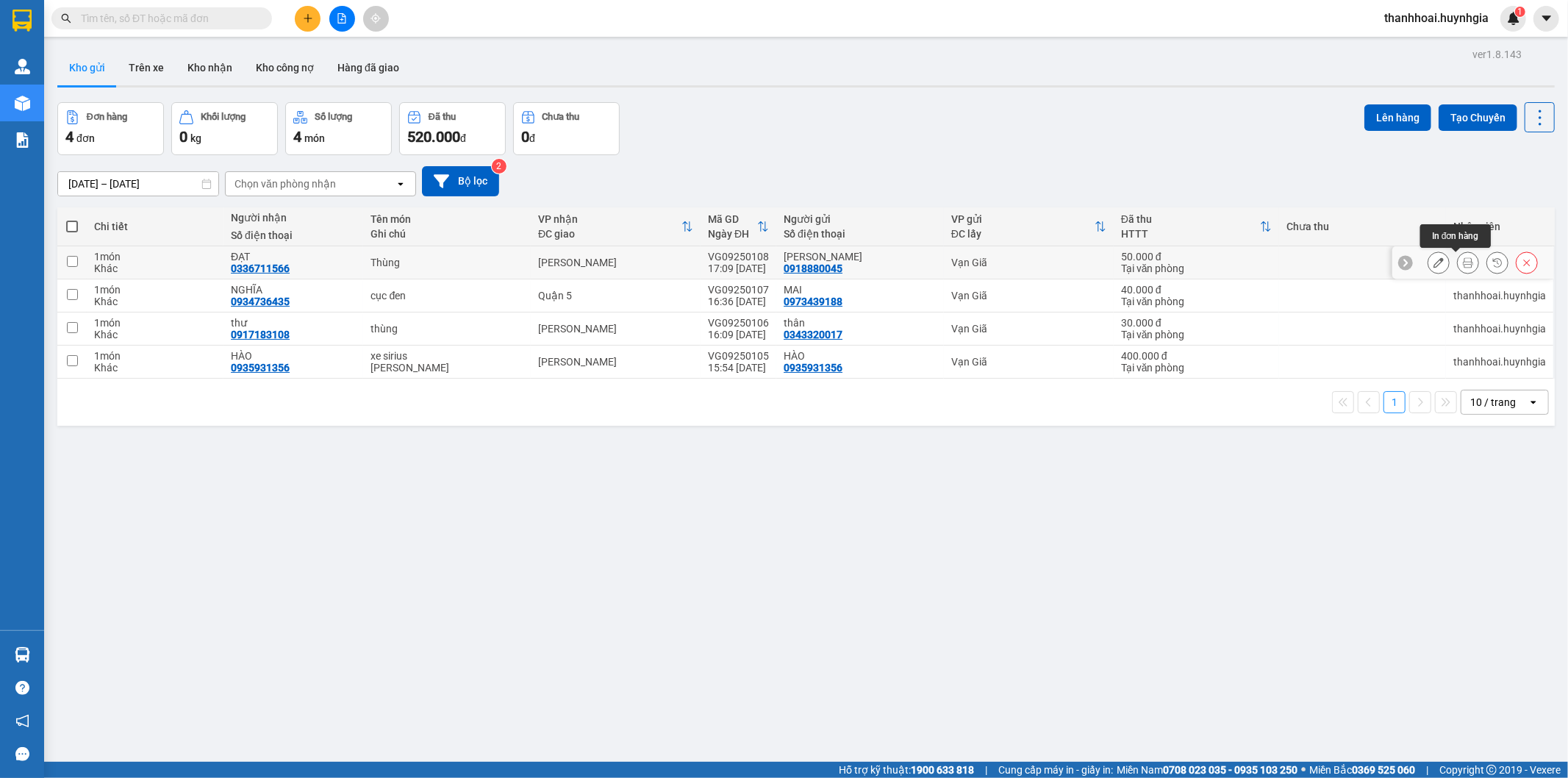
click at [1458, 259] on button at bounding box center [1468, 263] width 21 height 26
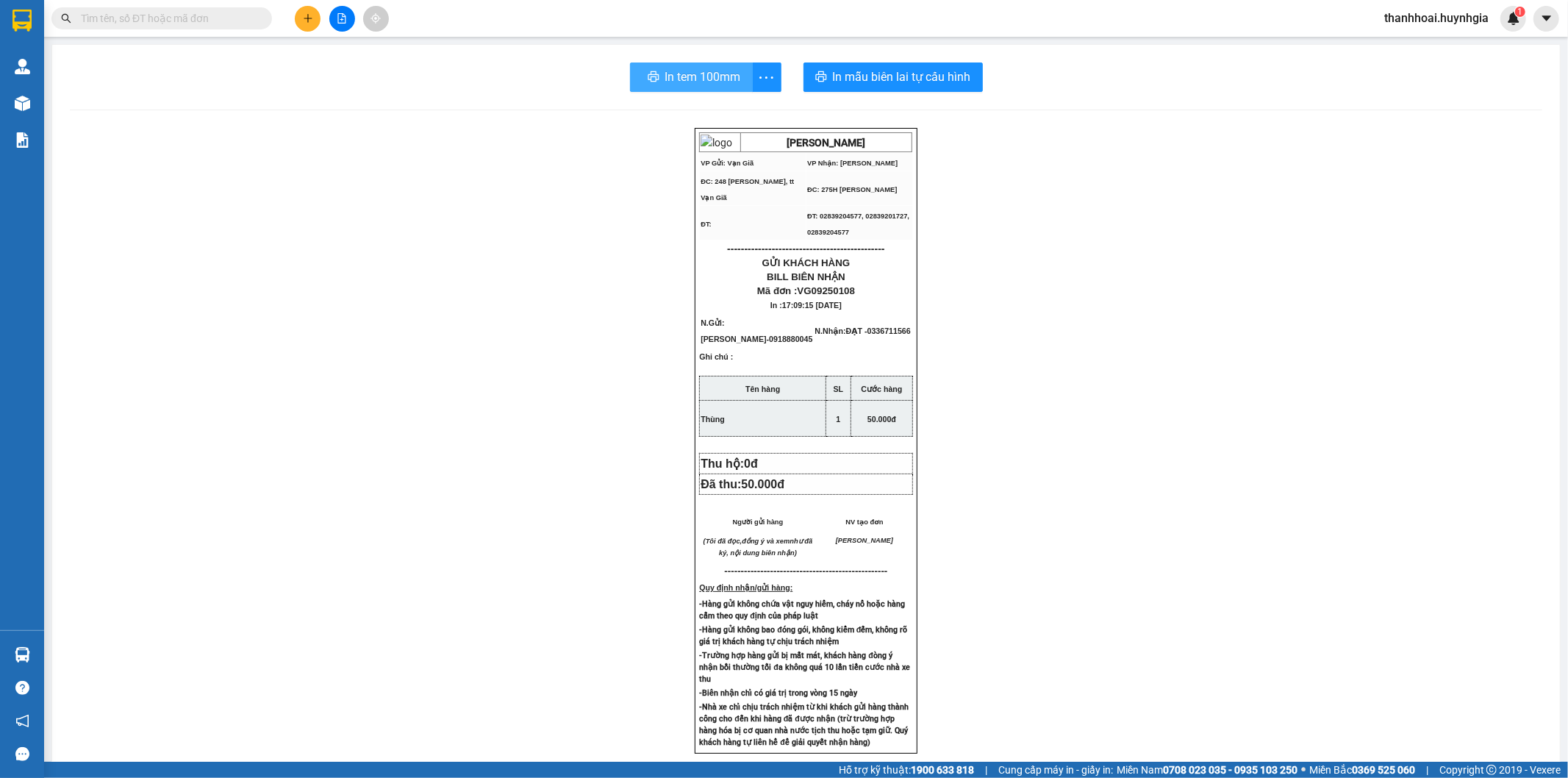
click at [711, 82] on span "In tem 100mm" at bounding box center [704, 77] width 76 height 18
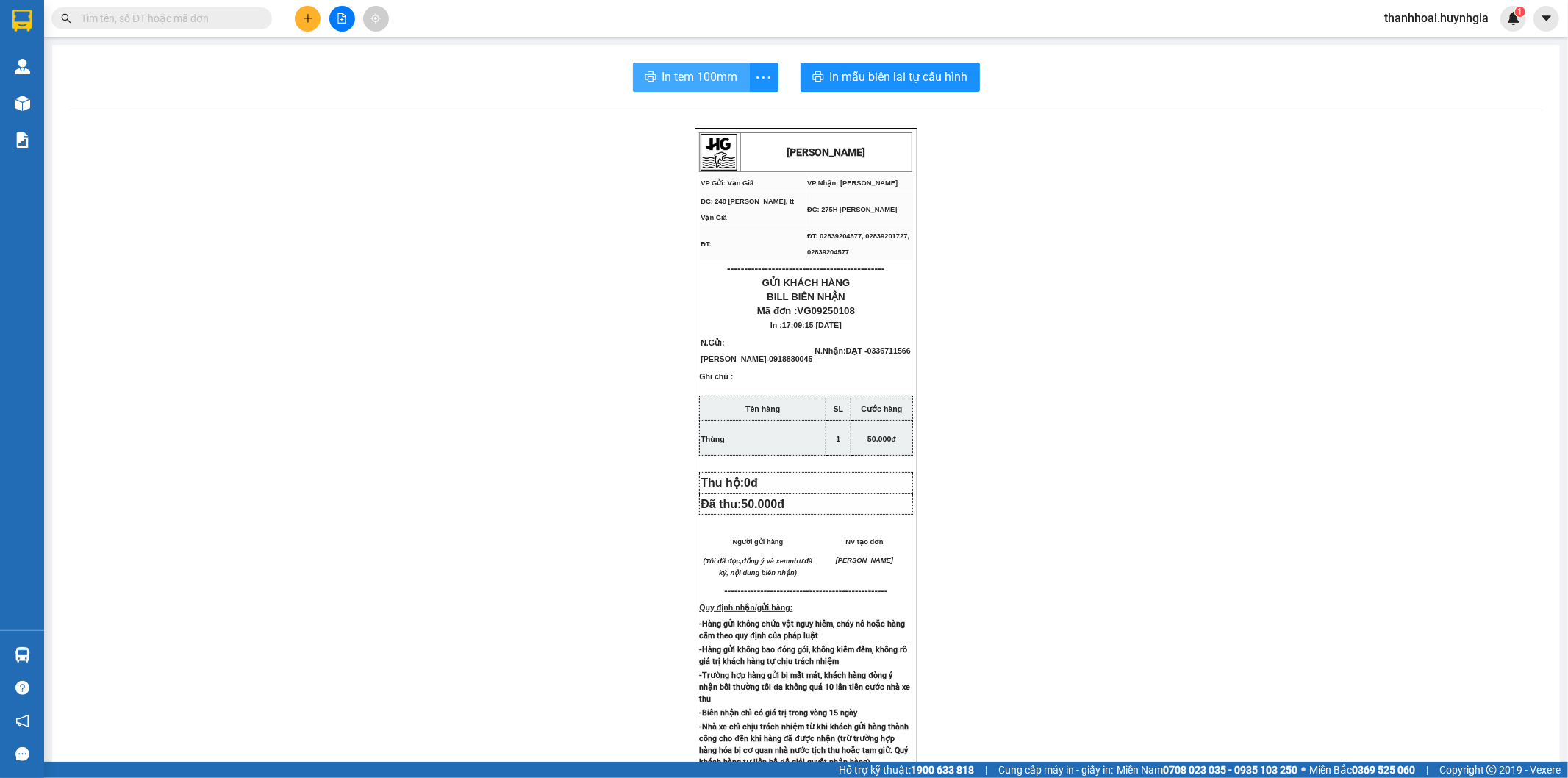
click at [670, 72] on span "In tem 100mm" at bounding box center [701, 77] width 76 height 18
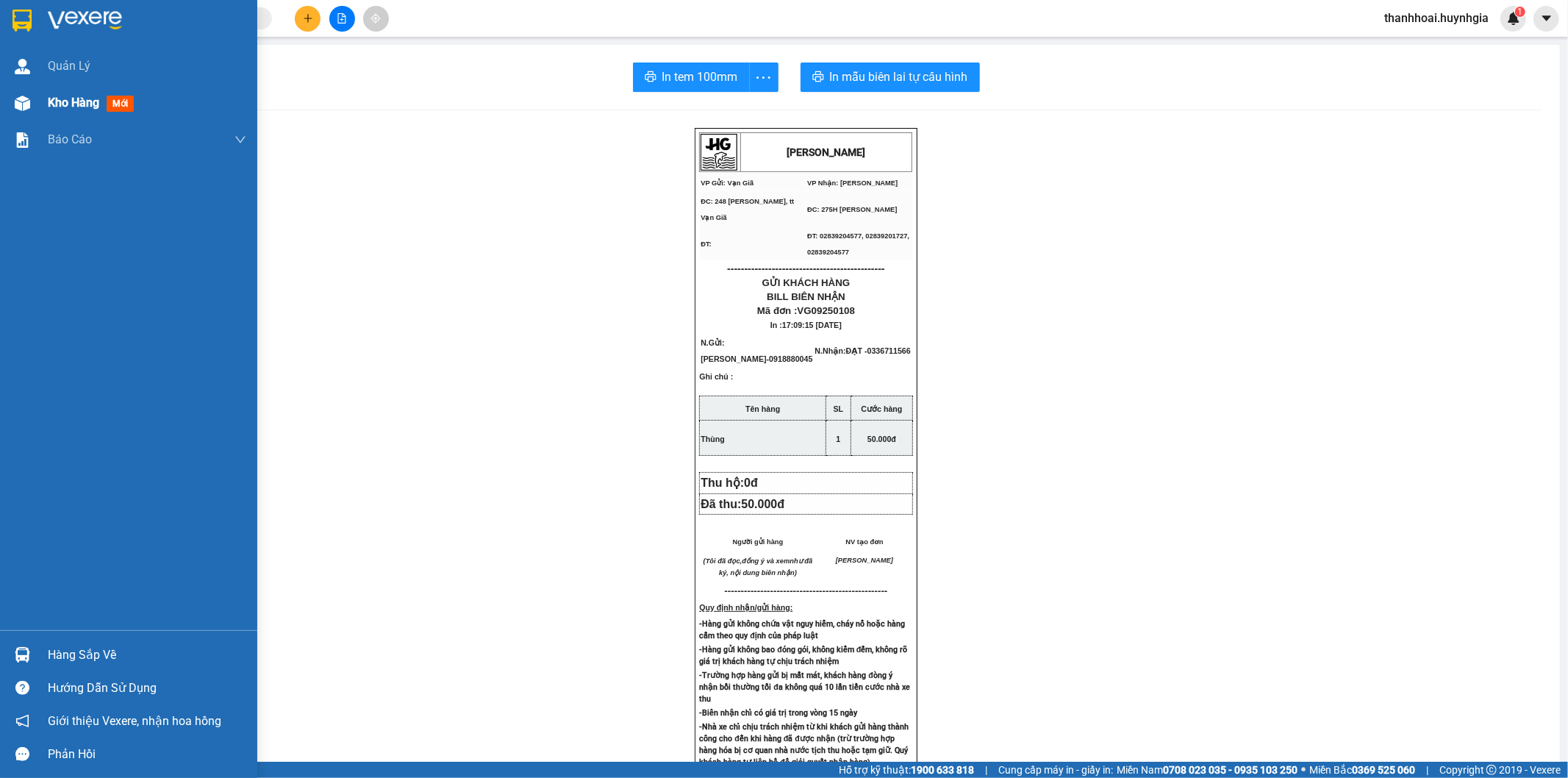
click at [37, 104] on div "Kho hàng mới" at bounding box center [128, 103] width 257 height 37
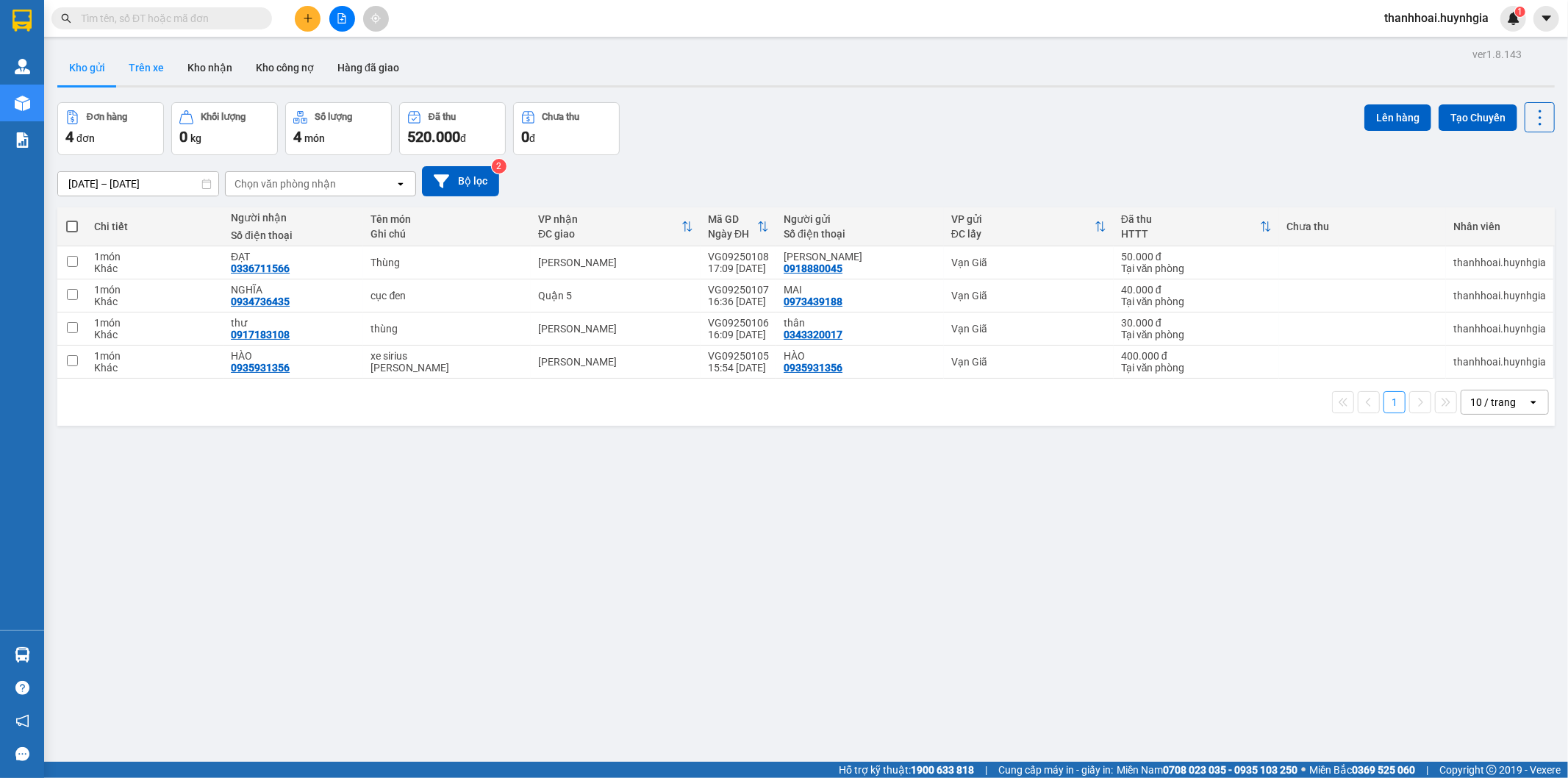
click at [147, 65] on button "Trên xe" at bounding box center [146, 67] width 59 height 35
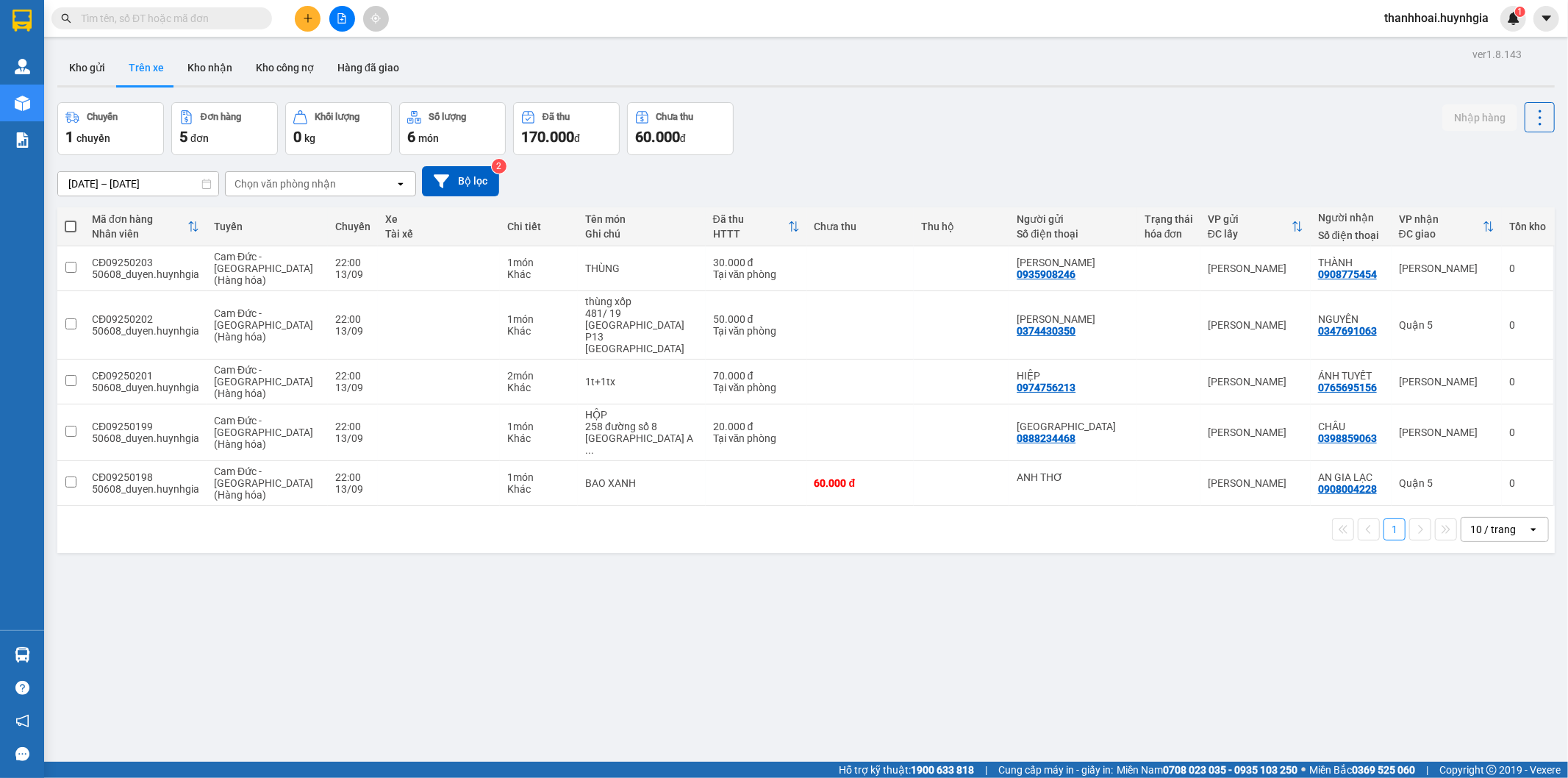
click at [86, 74] on button "Kho gửi" at bounding box center [87, 67] width 60 height 35
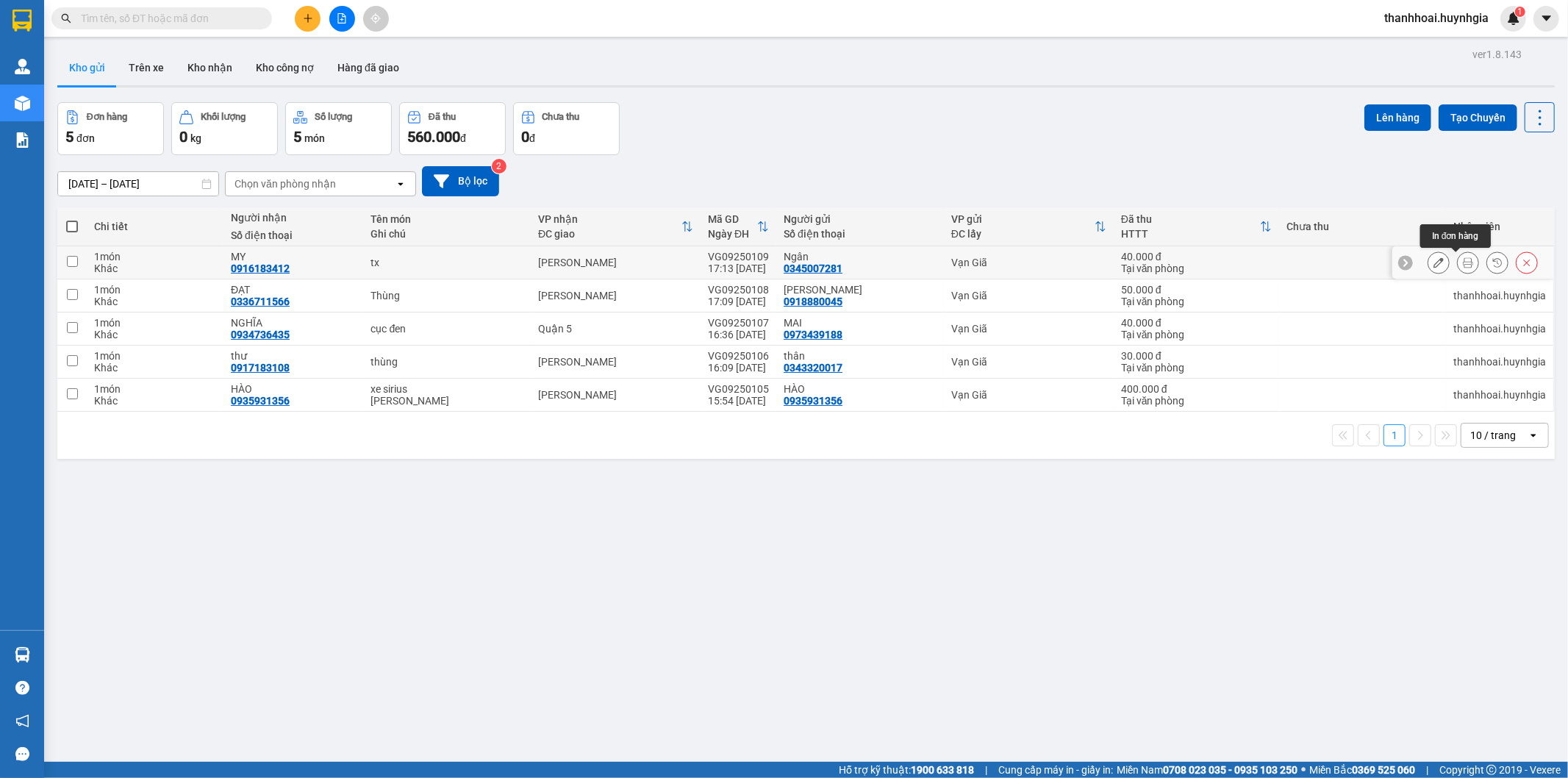
click at [1463, 262] on icon at bounding box center [1468, 262] width 10 height 10
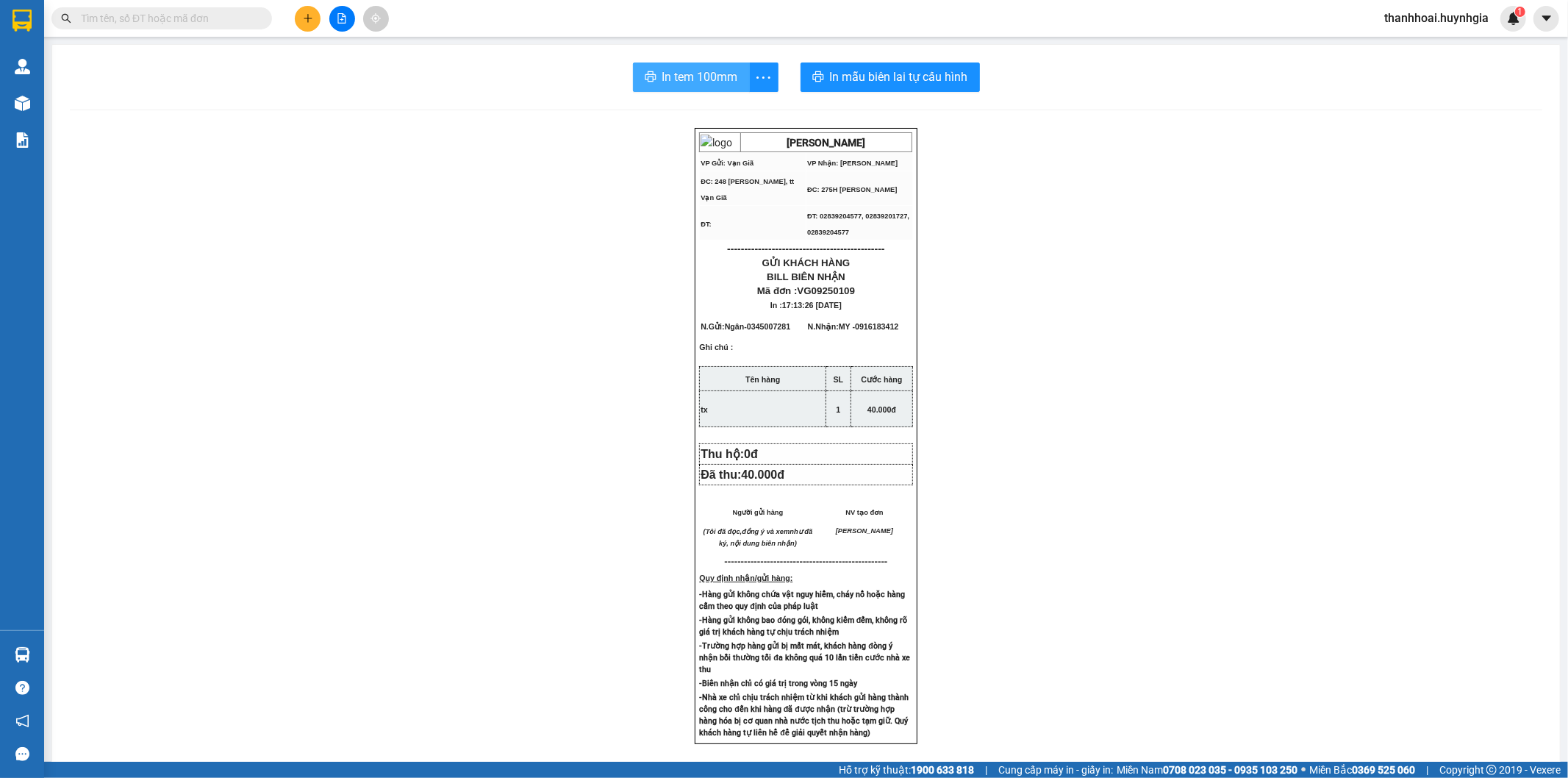
click at [650, 65] on button "In tem 100mm" at bounding box center [691, 77] width 117 height 29
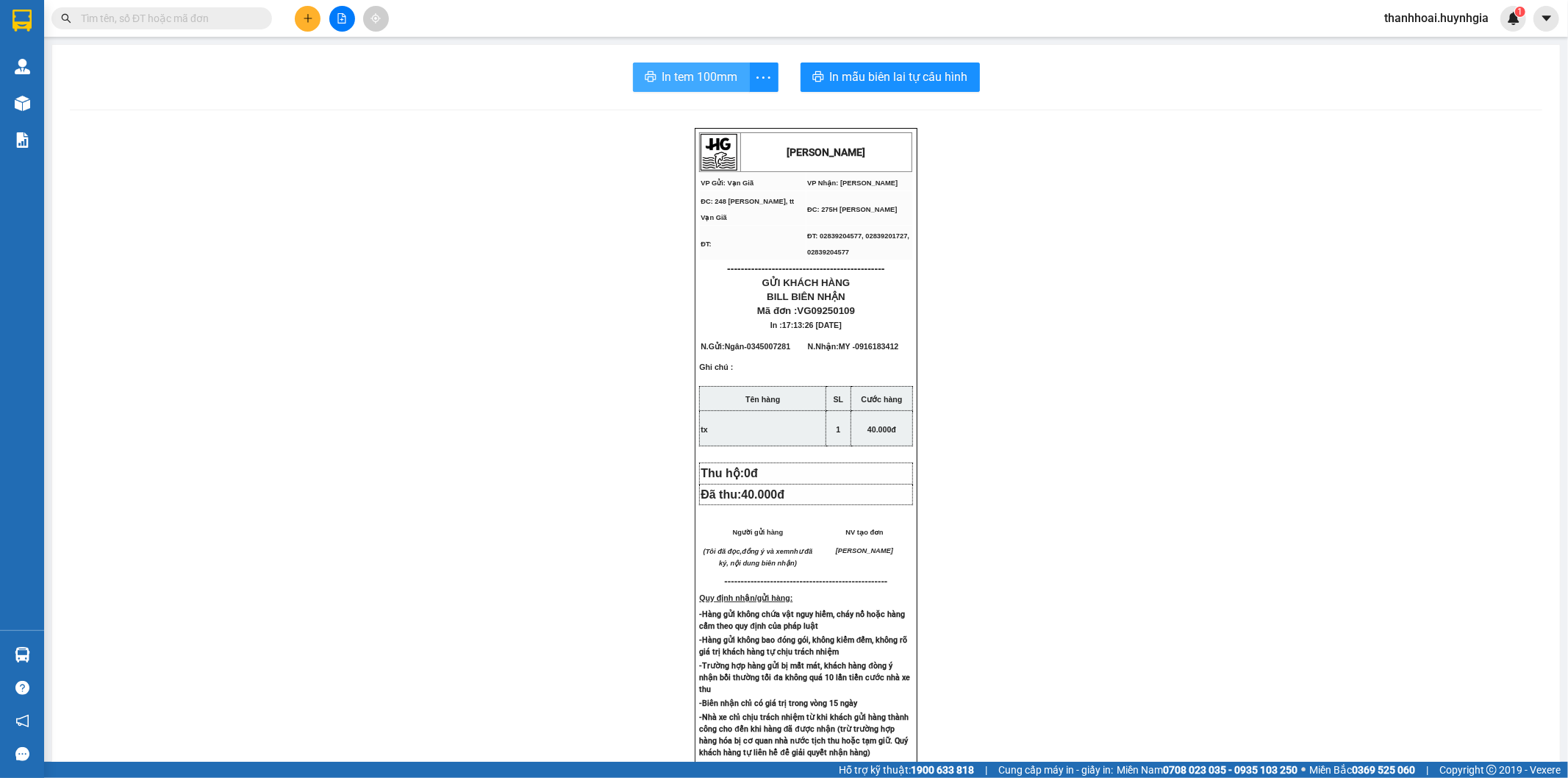
click at [671, 68] on span "In tem 100mm" at bounding box center [701, 77] width 76 height 18
